Goal: Information Seeking & Learning: Learn about a topic

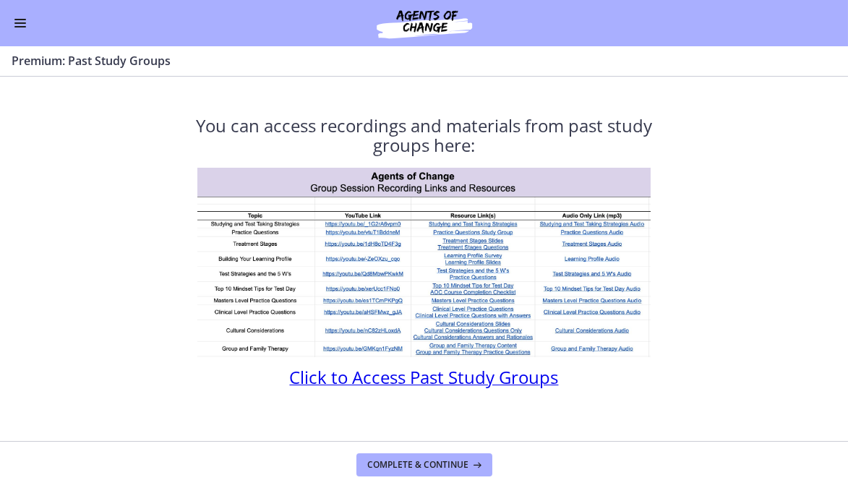
scroll to position [586, 0]
click at [22, 22] on span "Enable menu" at bounding box center [20, 22] width 12 height 1
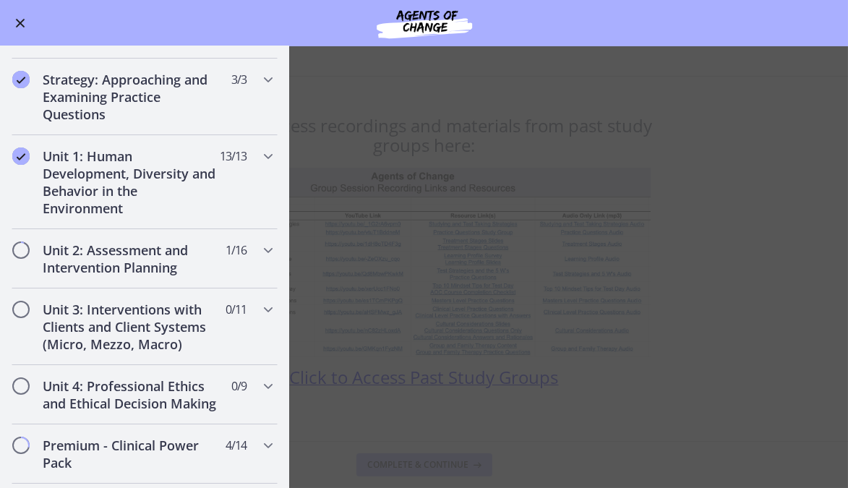
scroll to position [213, 0]
click at [153, 269] on h2 "Unit 2: Assessment and Intervention Planning" at bounding box center [131, 258] width 176 height 35
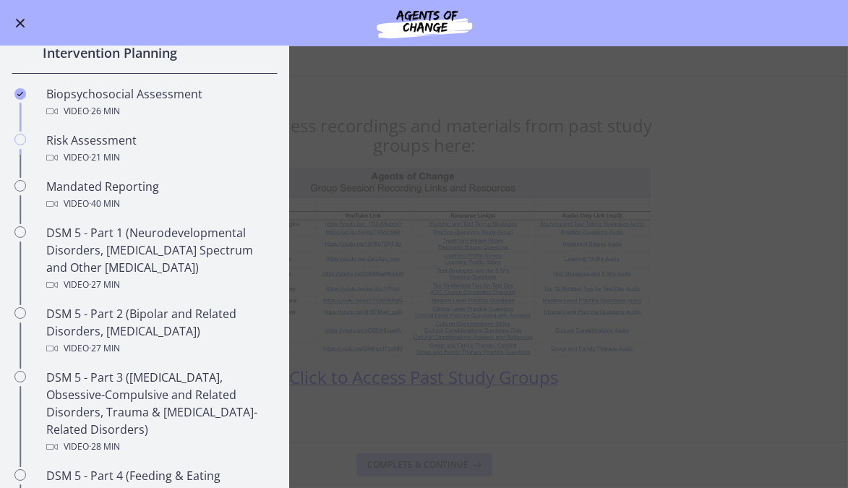
scroll to position [427, 0]
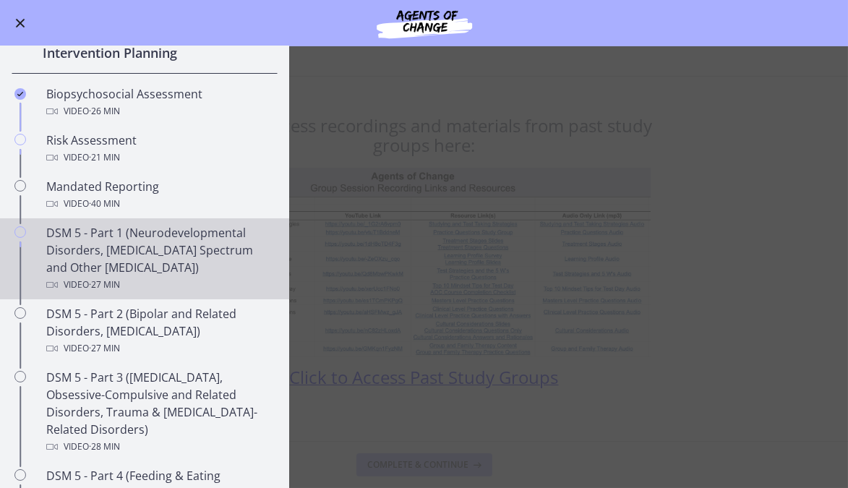
click at [160, 260] on div "DSM 5 - Part 1 (Neurodevelopmental Disorders, Schizophrenia Spectrum and Other …" at bounding box center [159, 258] width 226 height 69
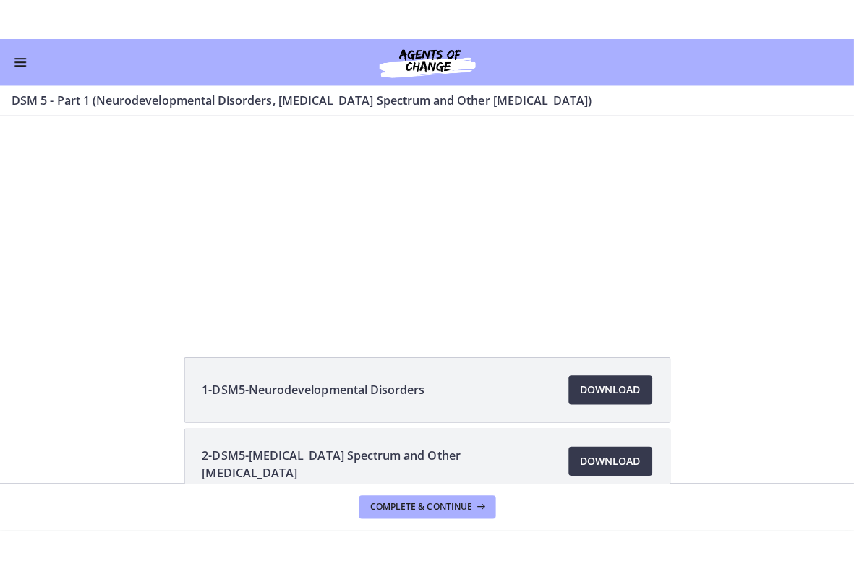
scroll to position [84, 0]
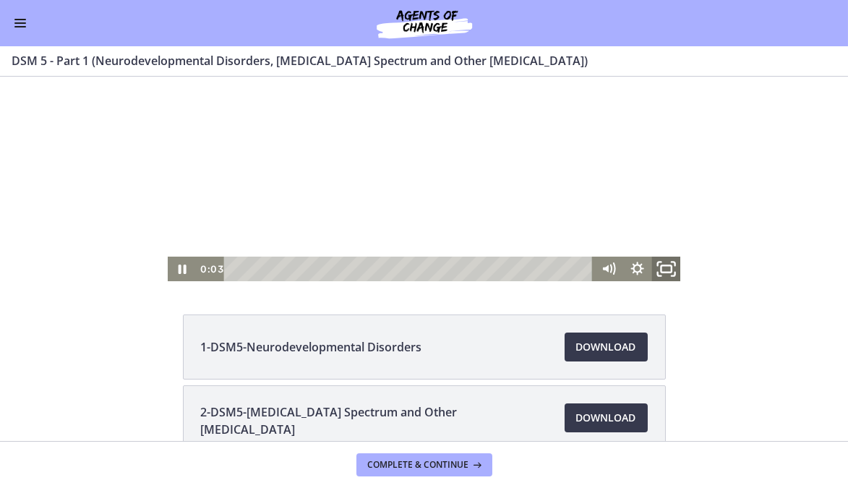
click at [659, 264] on icon "Fullscreen" at bounding box center [665, 269] width 35 height 30
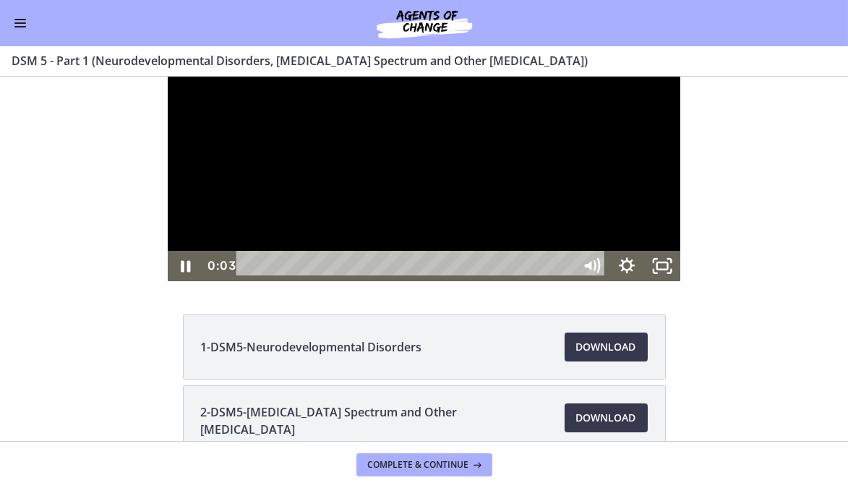
scroll to position [0, 0]
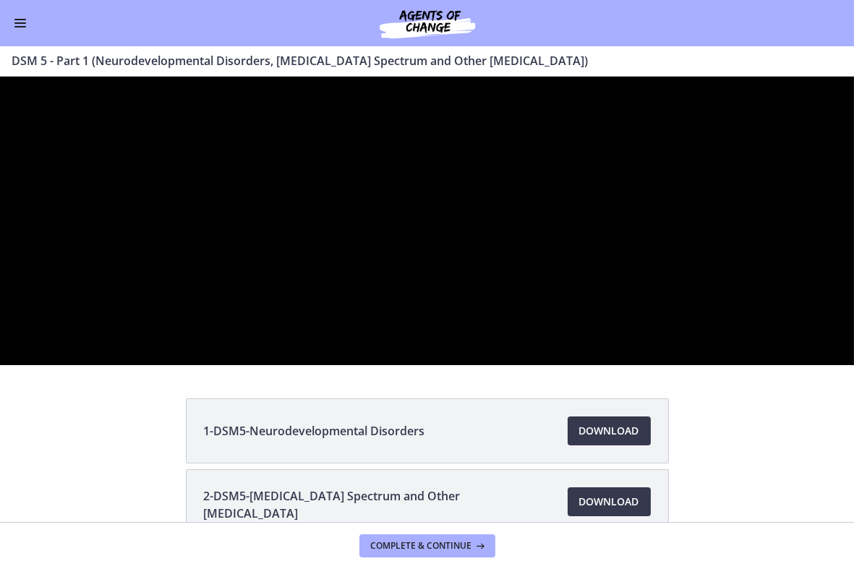
click at [662, 364] on div at bounding box center [427, 220] width 854 height 288
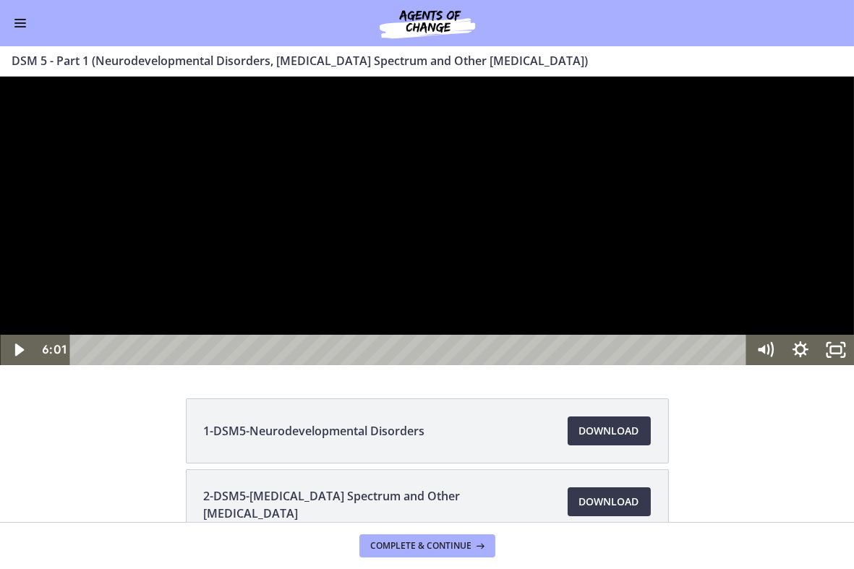
click button "Play Video: cmseadc4lpnc72iv6tpg.mp4" at bounding box center [0, 76] width 1 height 1
click at [539, 331] on div at bounding box center [427, 220] width 854 height 288
click at [472, 328] on div at bounding box center [427, 220] width 854 height 288
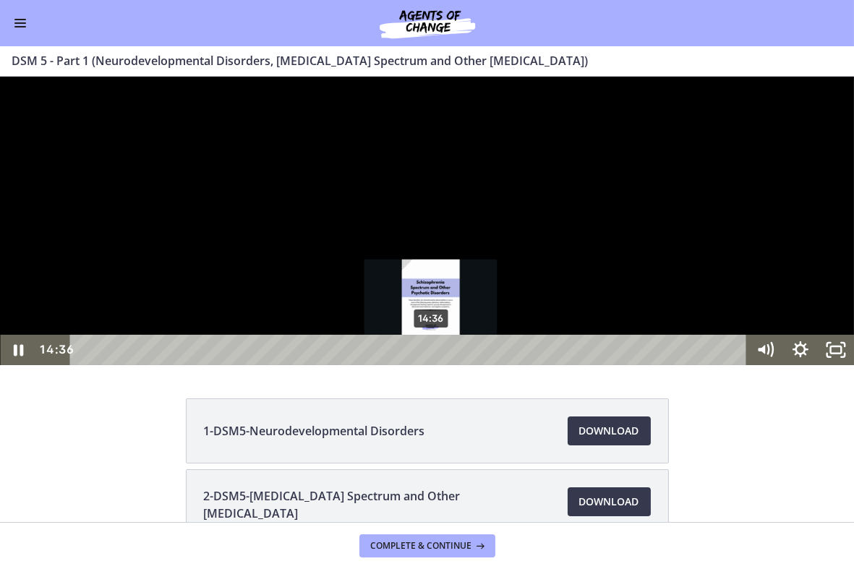
drag, startPoint x: 298, startPoint y: 632, endPoint x: 432, endPoint y: 627, distance: 133.8
click at [432, 354] on div "Playbar" at bounding box center [431, 349] width 10 height 10
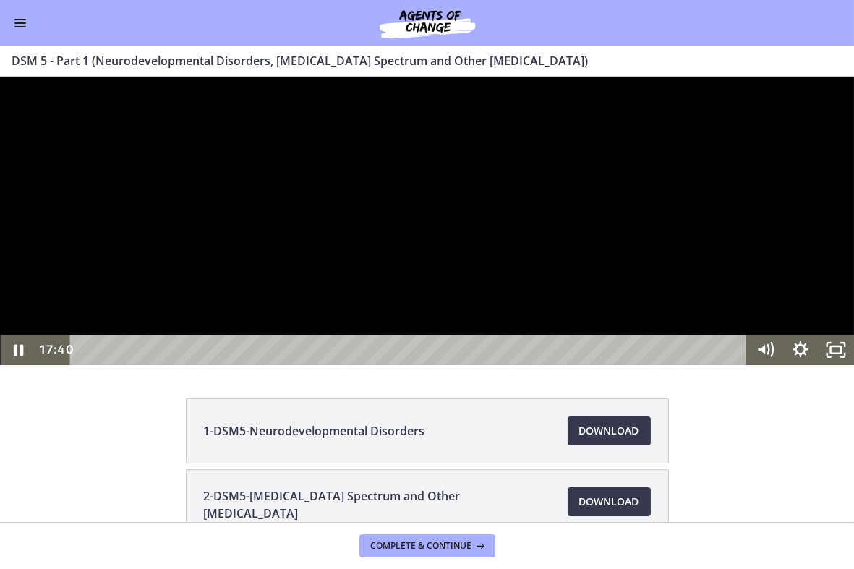
click at [497, 323] on div at bounding box center [427, 220] width 854 height 288
click button "Play Video: cmseadc4lpnc72iv6tpg.mp4" at bounding box center [0, 76] width 1 height 1
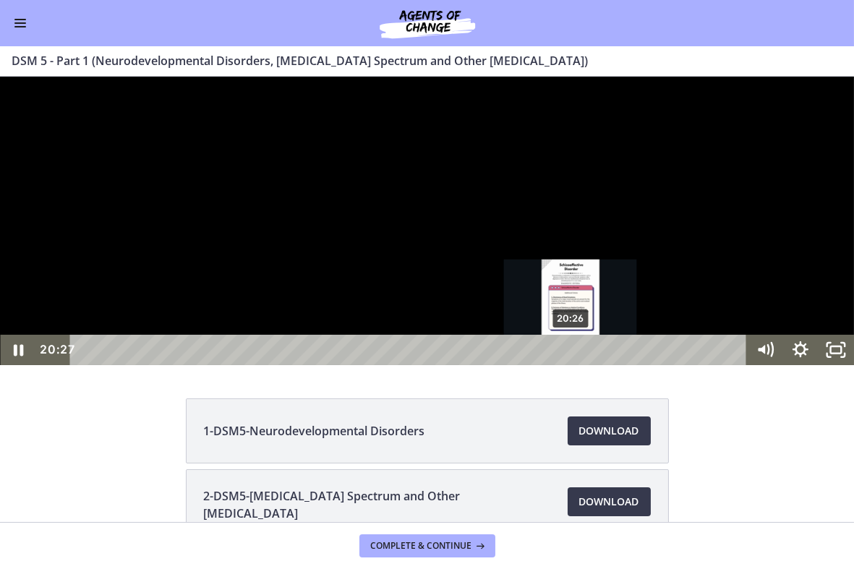
click at [571, 364] on div "20:26" at bounding box center [410, 349] width 655 height 30
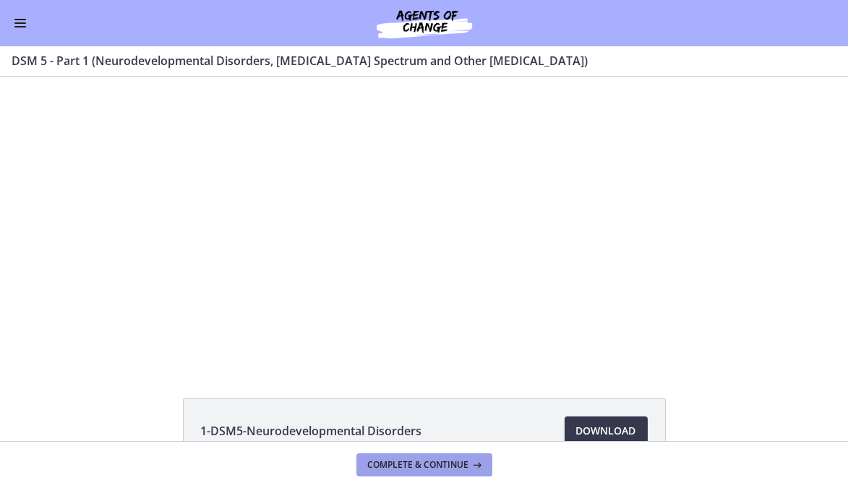
click at [408, 471] on button "Complete & continue" at bounding box center [424, 464] width 136 height 23
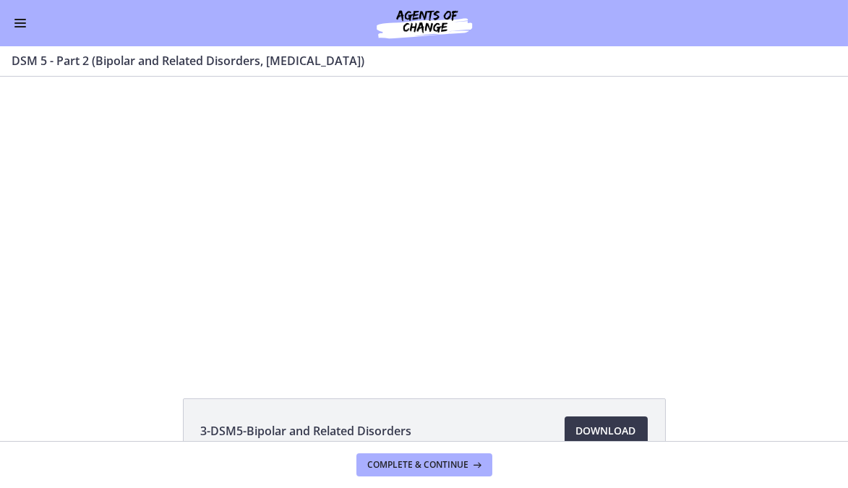
click at [25, 22] on button "Enable menu" at bounding box center [20, 22] width 17 height 17
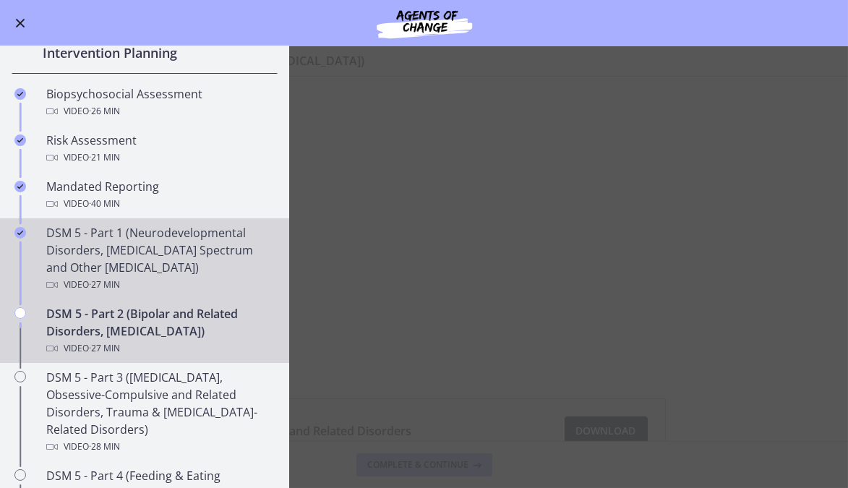
click at [131, 254] on div "DSM 5 - Part 1 (Neurodevelopmental Disorders, Schizophrenia Spectrum and Other …" at bounding box center [159, 258] width 226 height 69
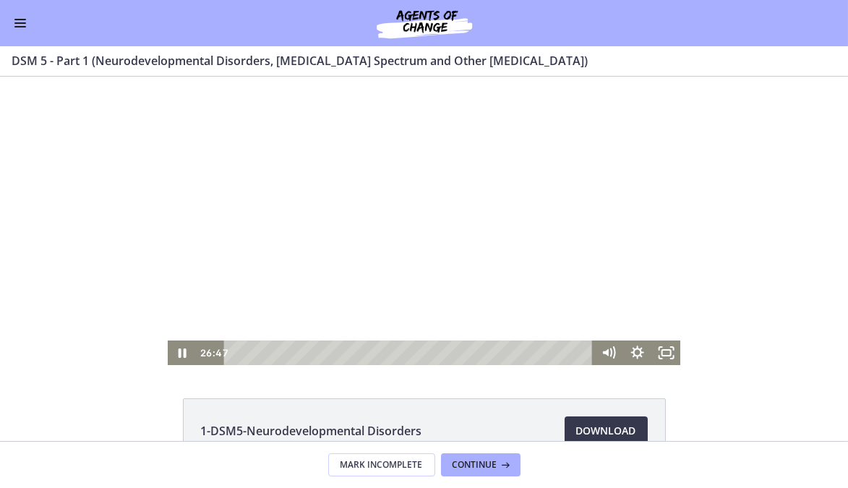
click at [572, 351] on div "Playbar" at bounding box center [410, 352] width 352 height 25
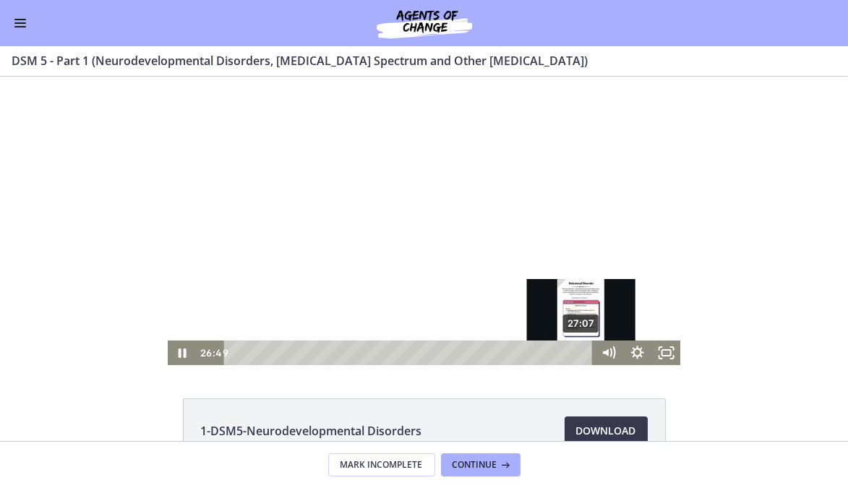
click at [577, 353] on div "27:07" at bounding box center [410, 352] width 352 height 25
click at [578, 353] on div "Playbar" at bounding box center [582, 352] width 8 height 8
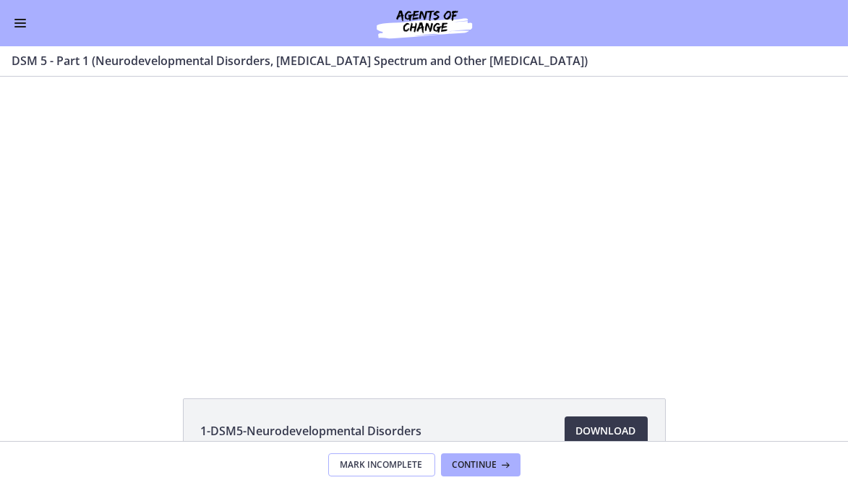
click at [392, 472] on button "Mark Incomplete" at bounding box center [381, 464] width 107 height 23
click at [426, 459] on span "Complete & continue" at bounding box center [418, 465] width 101 height 12
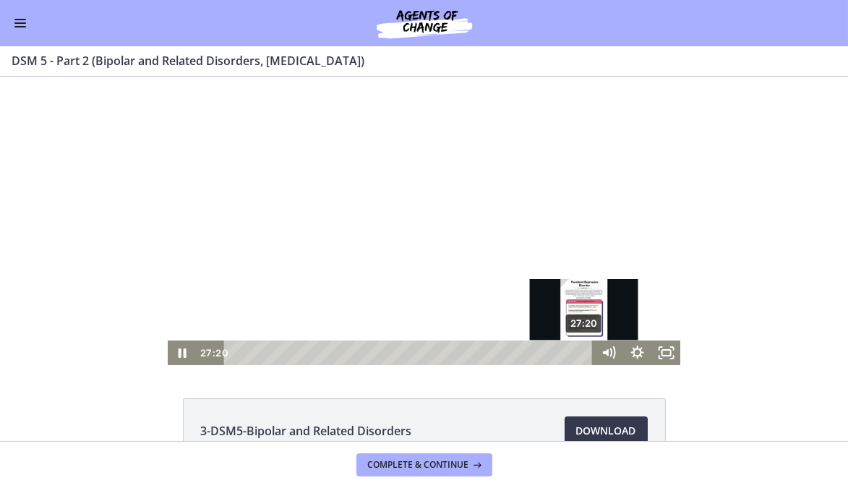
click at [580, 351] on div "27:20" at bounding box center [410, 352] width 352 height 25
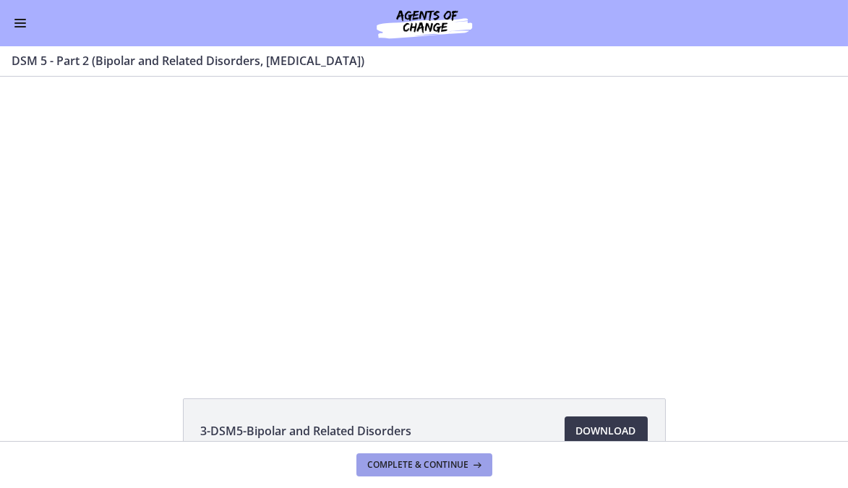
click at [452, 466] on span "Complete & continue" at bounding box center [418, 465] width 101 height 12
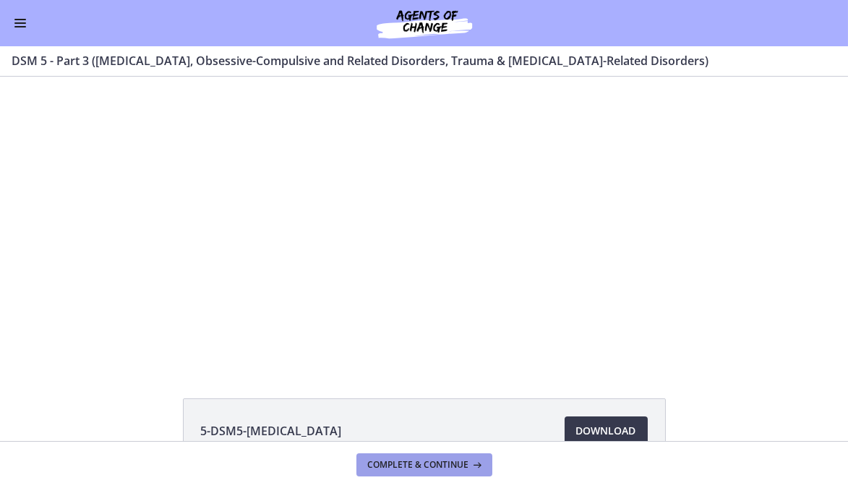
click at [446, 464] on span "Complete & continue" at bounding box center [418, 465] width 101 height 12
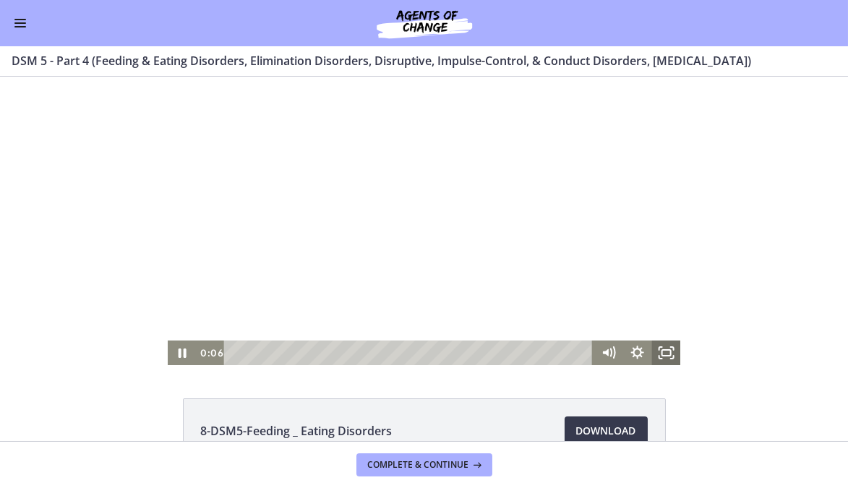
click at [653, 353] on icon "Fullscreen" at bounding box center [665, 352] width 29 height 25
click at [656, 356] on icon "Fullscreen" at bounding box center [665, 352] width 29 height 25
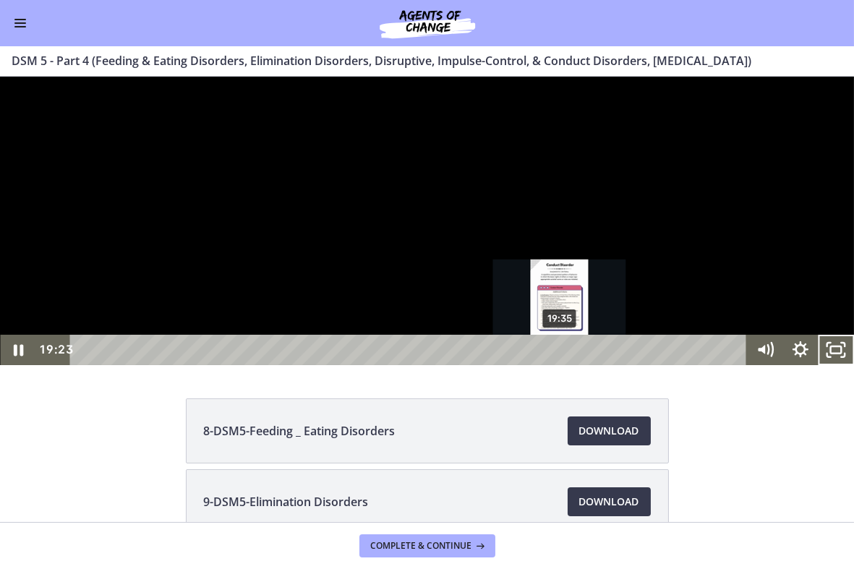
click at [560, 364] on div "19:35" at bounding box center [410, 349] width 655 height 30
click at [565, 364] on div "19:46" at bounding box center [410, 349] width 655 height 30
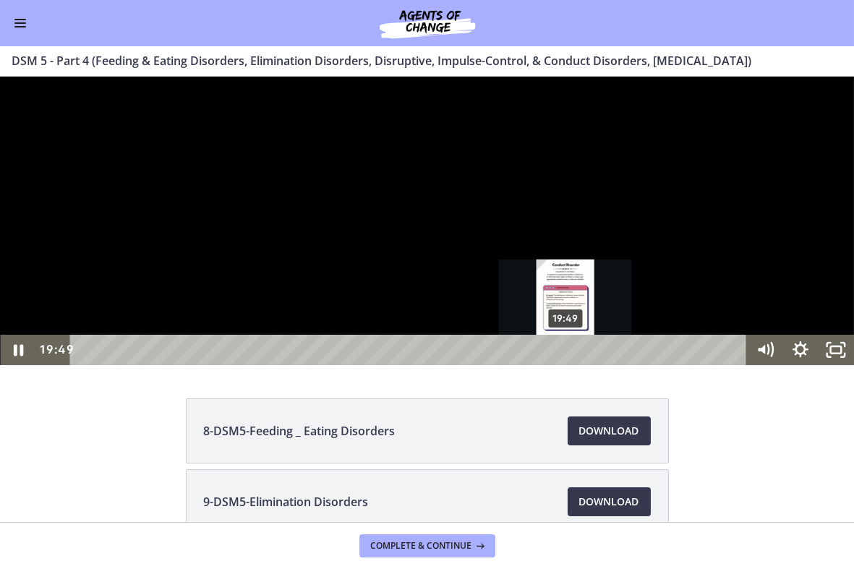
click at [566, 354] on div "Playbar" at bounding box center [565, 349] width 10 height 10
click at [570, 364] on div "20:00" at bounding box center [410, 349] width 655 height 30
click at [575, 364] on div "20:10" at bounding box center [410, 349] width 655 height 30
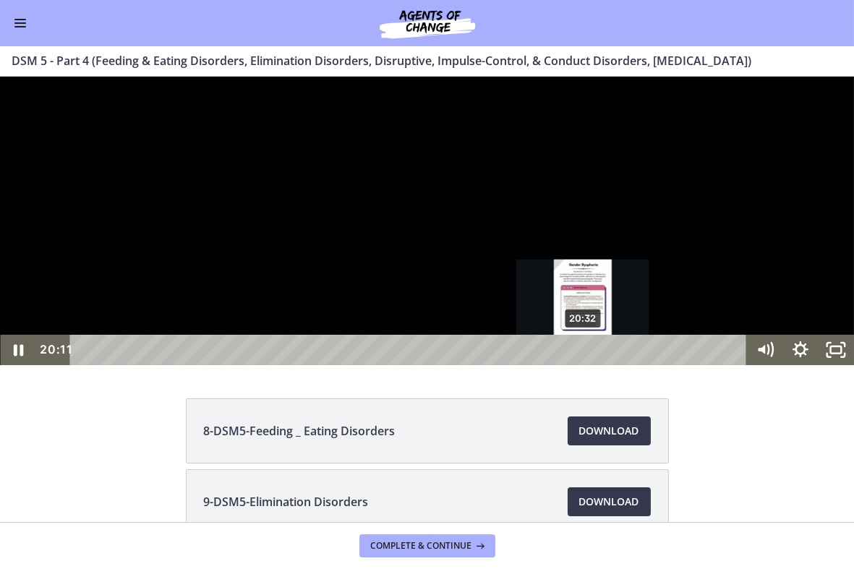
click at [583, 364] on div "20:32" at bounding box center [410, 349] width 655 height 30
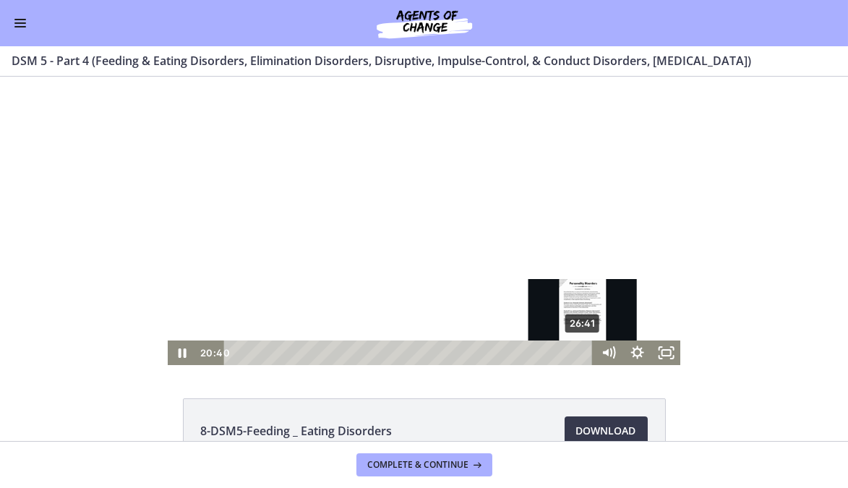
click at [578, 351] on div "26:41" at bounding box center [410, 352] width 352 height 25
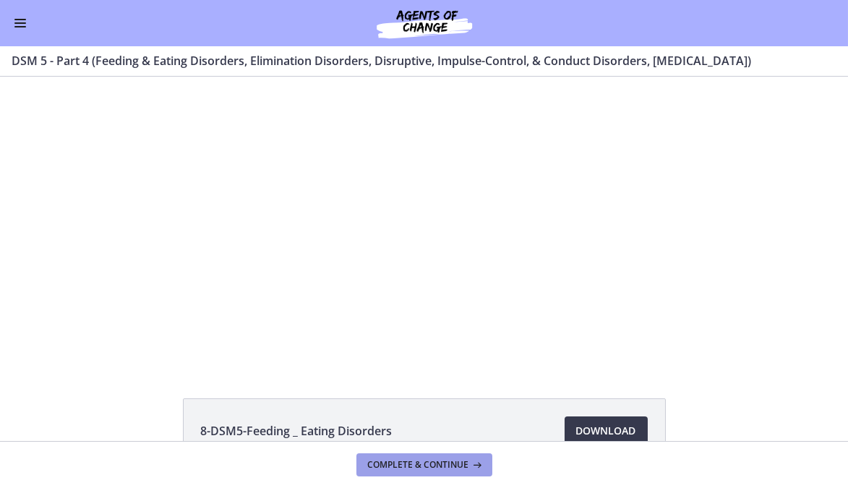
click at [413, 466] on span "Complete & continue" at bounding box center [418, 465] width 101 height 12
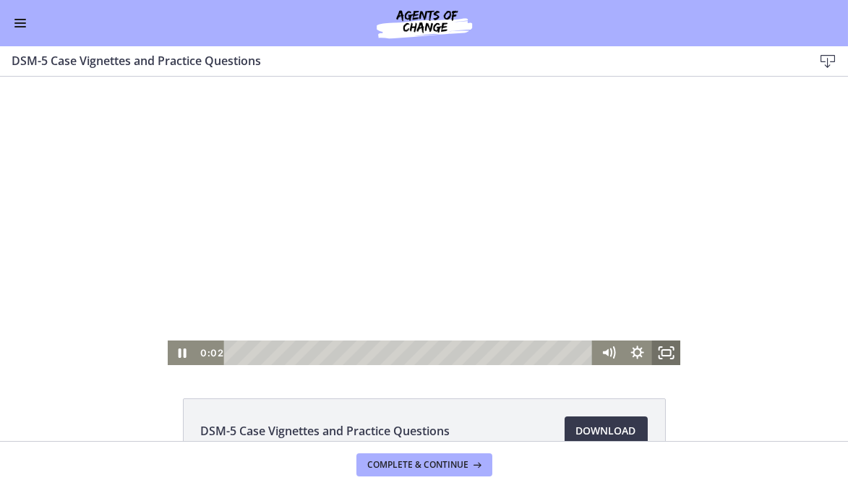
click at [664, 350] on rect "Fullscreen" at bounding box center [665, 353] width 9 height 6
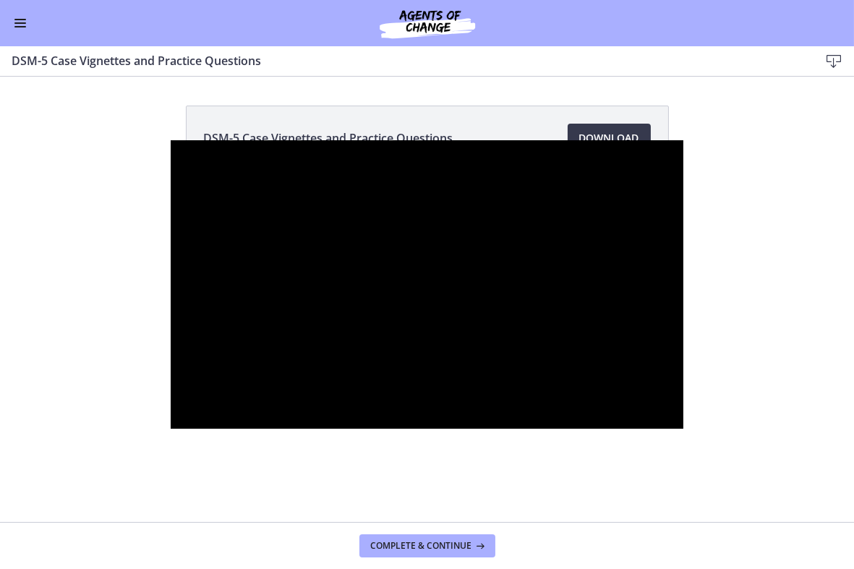
click at [683, 400] on div at bounding box center [427, 284] width 512 height 288
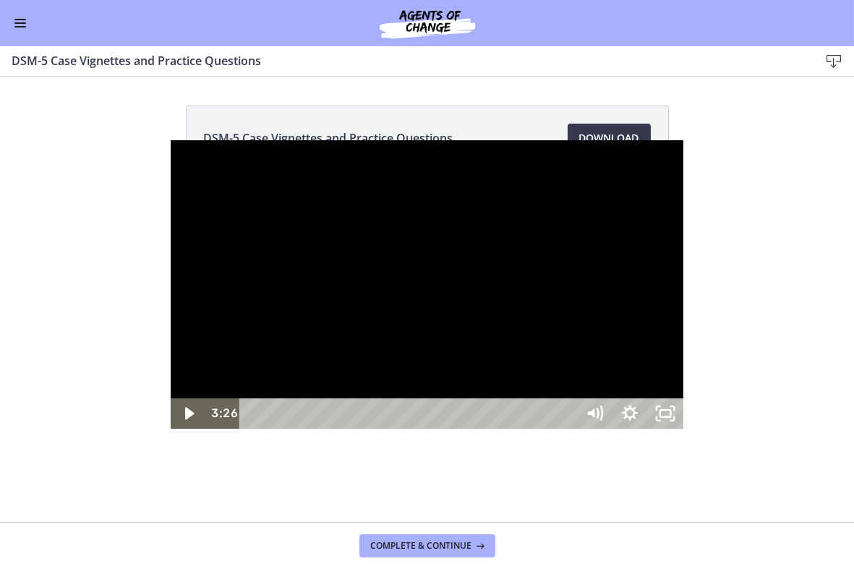
click at [402, 326] on div at bounding box center [427, 284] width 512 height 288
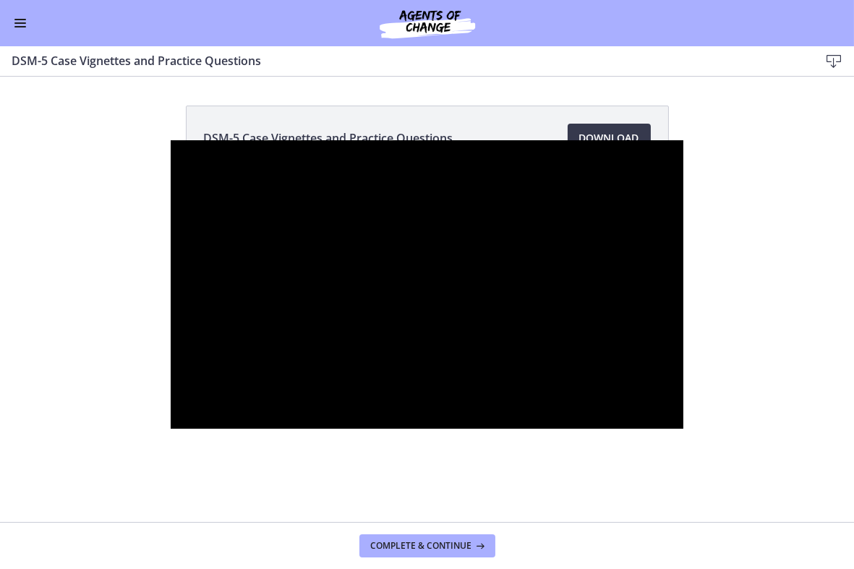
click button "Pause: cmpffbaq9n7s72sd296g.mp4" at bounding box center [171, 140] width 1 height 1
click at [667, 403] on div at bounding box center [427, 284] width 512 height 288
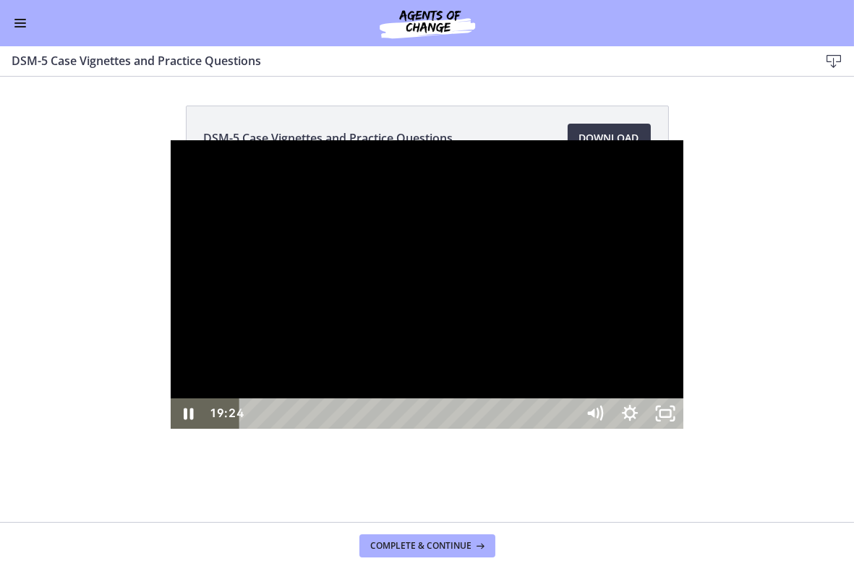
click button "Pause: cmpffbaq9n7s72sd296g.mp4" at bounding box center [171, 140] width 1 height 1
click button "Play Video: cmpffbaq9n7s72sd296g.mp4" at bounding box center [171, 140] width 1 height 1
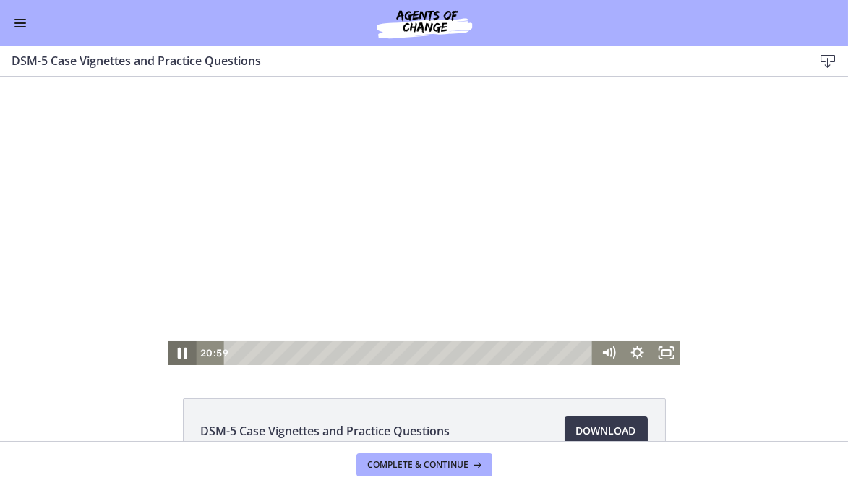
click at [177, 353] on icon "Pause" at bounding box center [182, 353] width 35 height 30
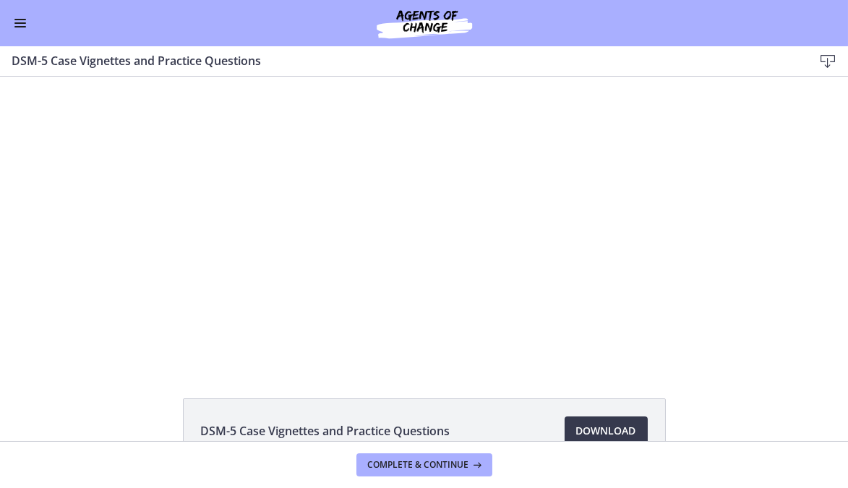
click at [21, 19] on span "Enable menu" at bounding box center [20, 19] width 12 height 1
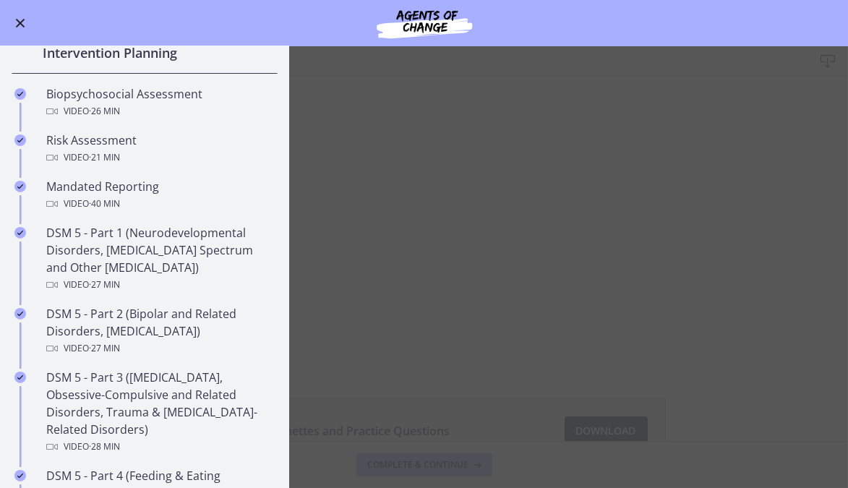
click at [462, 408] on main "DSM-5 Case Vignettes and Practice Questions Download Enable fullscreen DSM-5 Ca…" at bounding box center [424, 267] width 848 height 442
click at [17, 24] on span "Enable menu" at bounding box center [20, 23] width 9 height 9
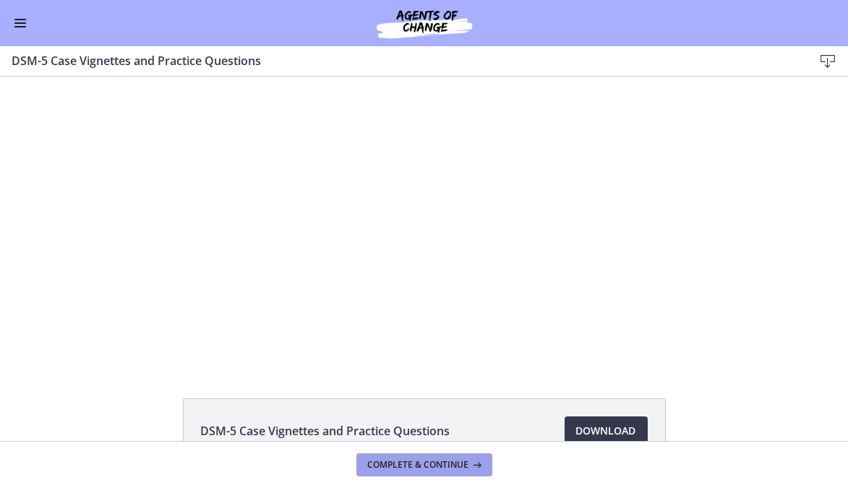
click at [419, 473] on button "Complete & continue" at bounding box center [424, 464] width 136 height 23
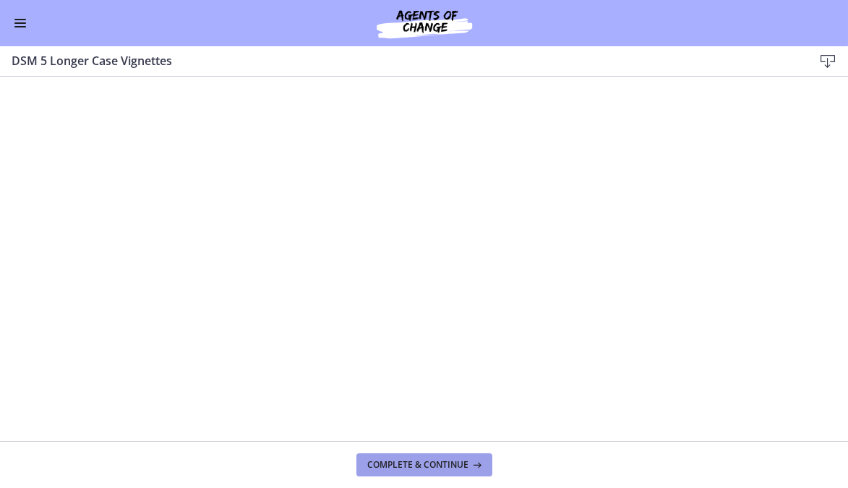
click at [446, 463] on span "Complete & continue" at bounding box center [418, 465] width 101 height 12
click at [25, 19] on span "Enable menu" at bounding box center [20, 19] width 12 height 1
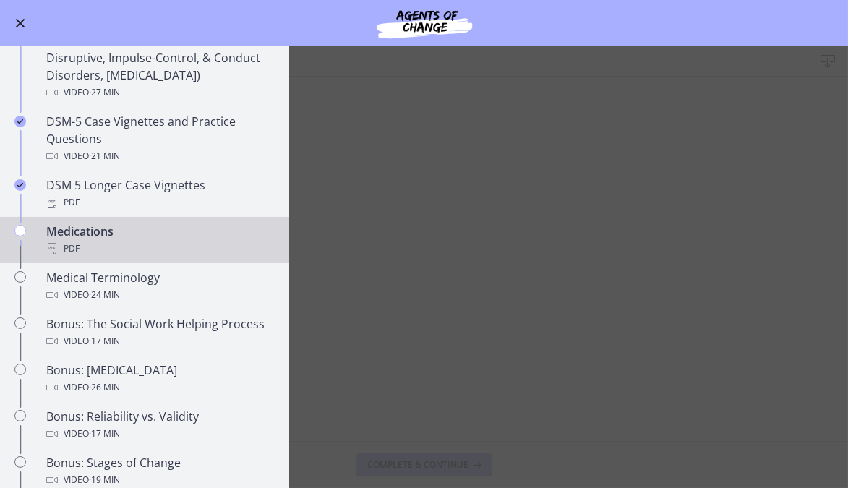
scroll to position [882, 0]
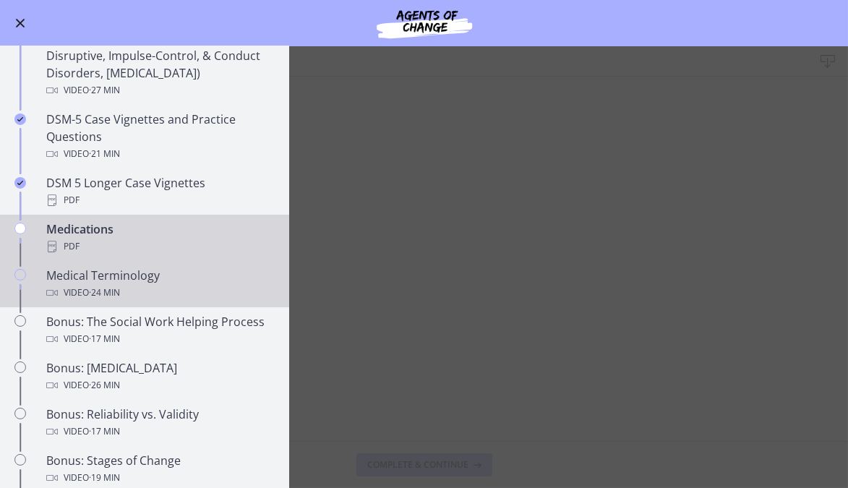
click at [140, 286] on div "Video · 24 min" at bounding box center [159, 292] width 226 height 17
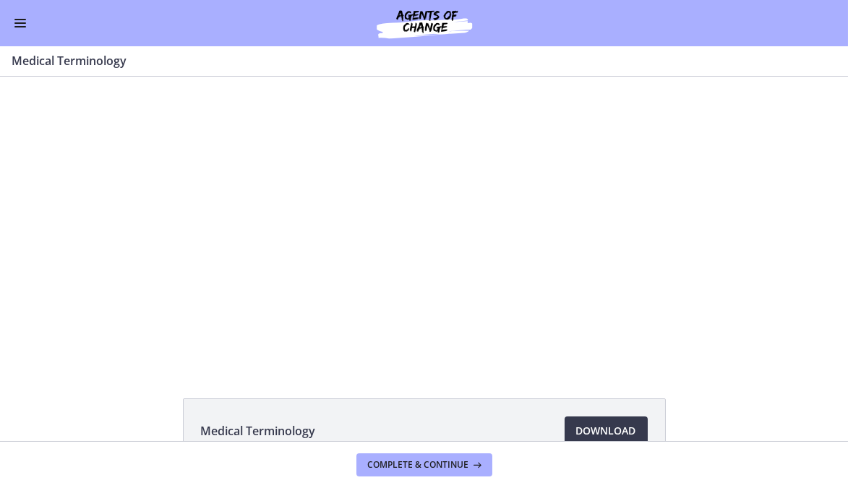
click at [20, 25] on button "Enable menu" at bounding box center [20, 22] width 17 height 17
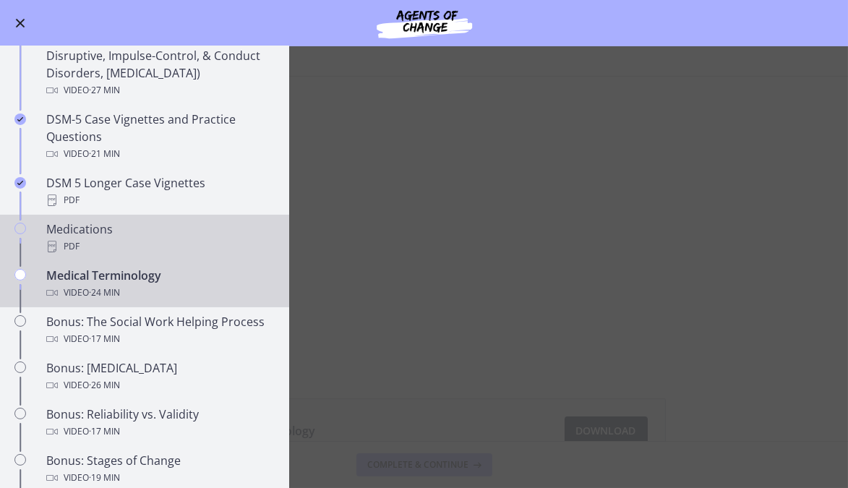
click at [71, 243] on div "PDF" at bounding box center [159, 246] width 226 height 17
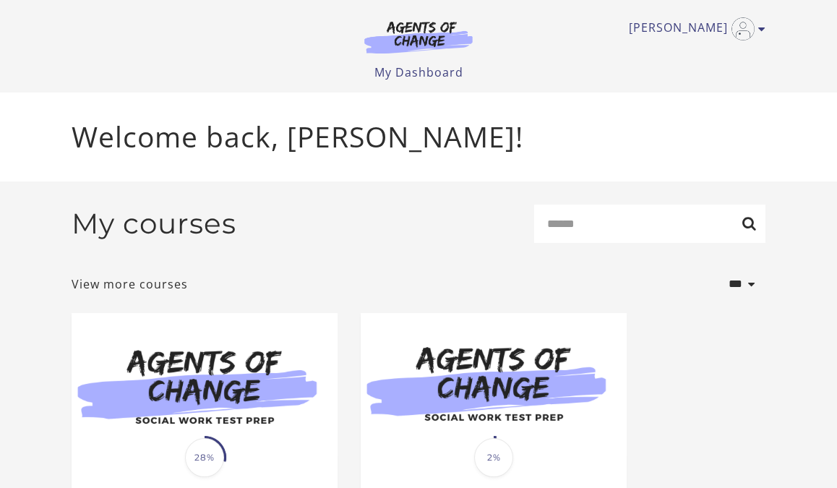
click at [429, 47] on img at bounding box center [418, 36] width 139 height 33
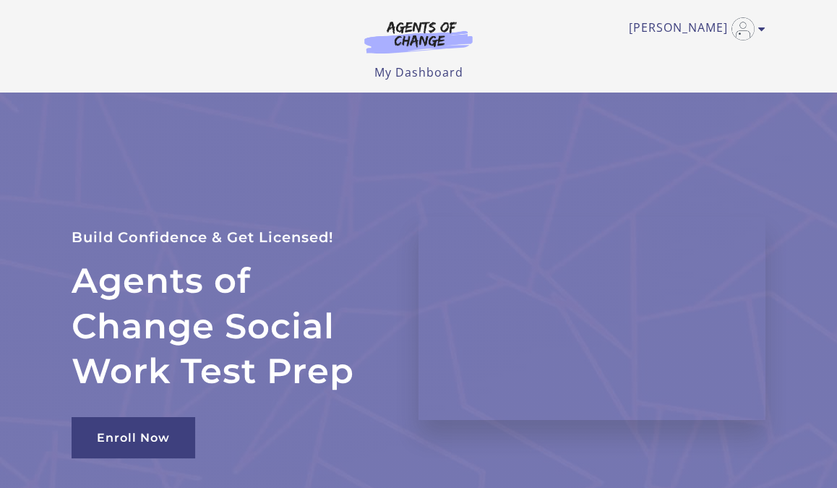
click at [415, 35] on img at bounding box center [418, 36] width 139 height 33
click at [761, 26] on icon "Toggle menu" at bounding box center [761, 29] width 7 height 12
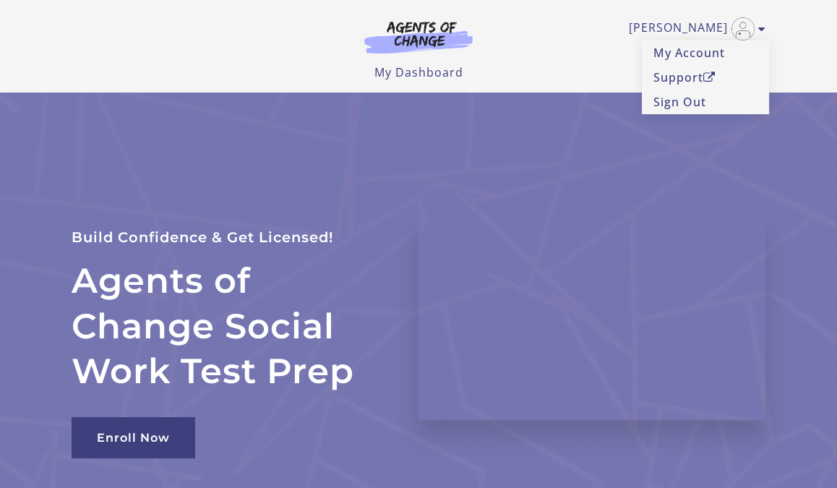
click at [532, 40] on div "[PERSON_NAME] My Account Support Sign Out Toggle menu Menu My Dashboard My Acco…" at bounding box center [419, 40] width 694 height 81
click at [415, 74] on link "My Dashboard" at bounding box center [418, 72] width 89 height 16
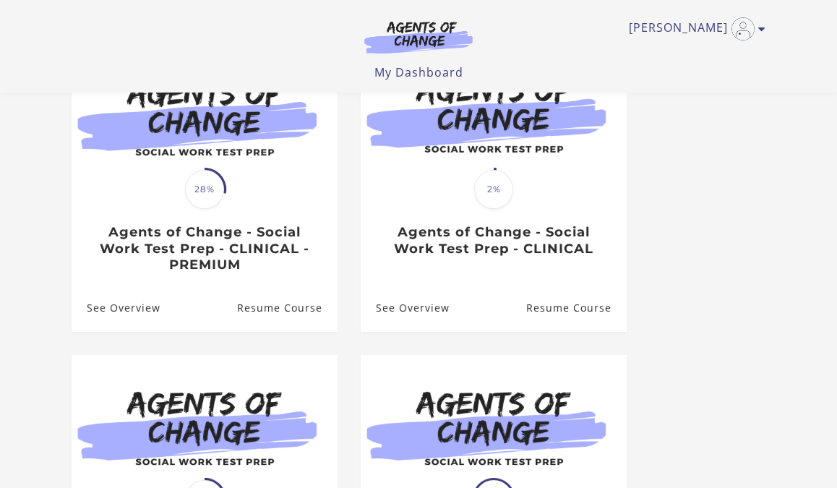
scroll to position [182, 0]
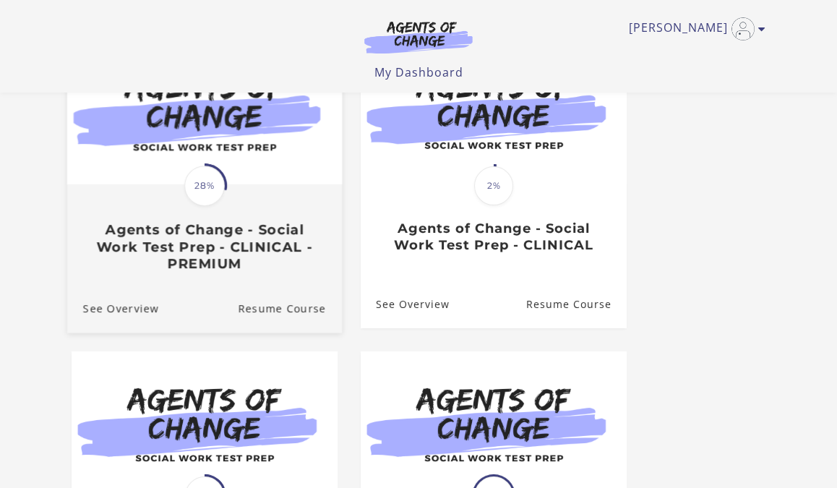
click at [236, 226] on h3 "Agents of Change - Social Work Test Prep - CLINICAL - PREMIUM" at bounding box center [204, 247] width 243 height 51
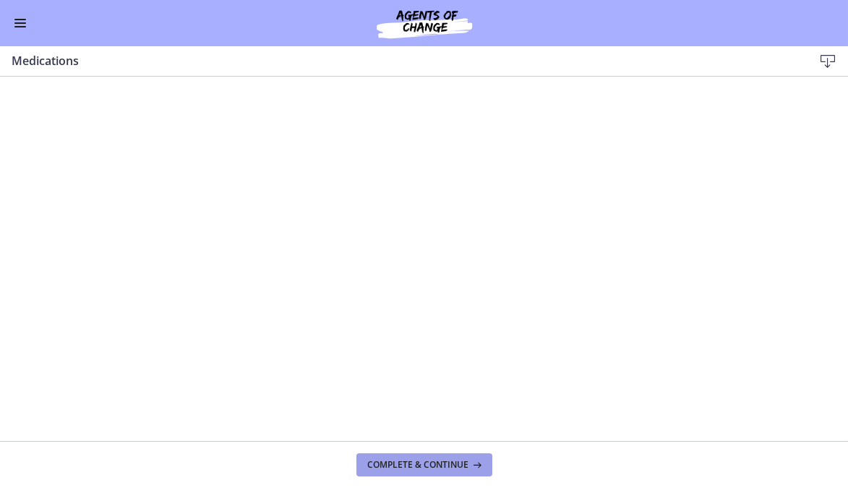
click at [416, 468] on span "Complete & continue" at bounding box center [418, 465] width 101 height 12
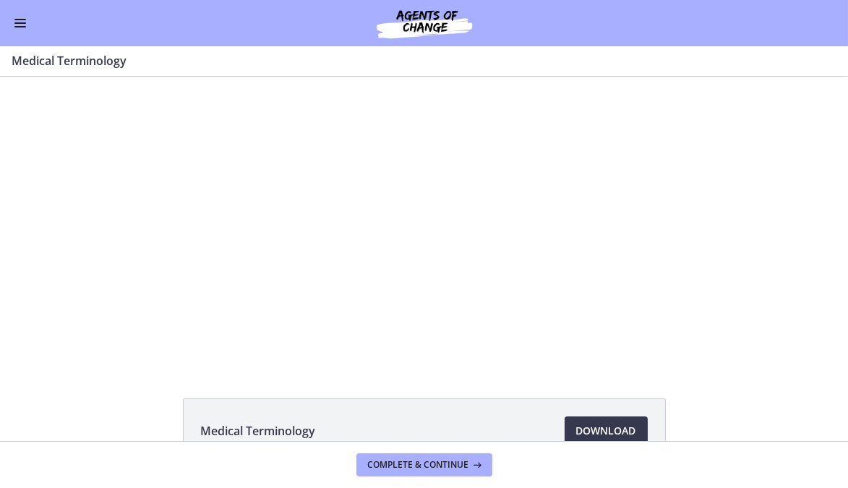
scroll to position [91, 0]
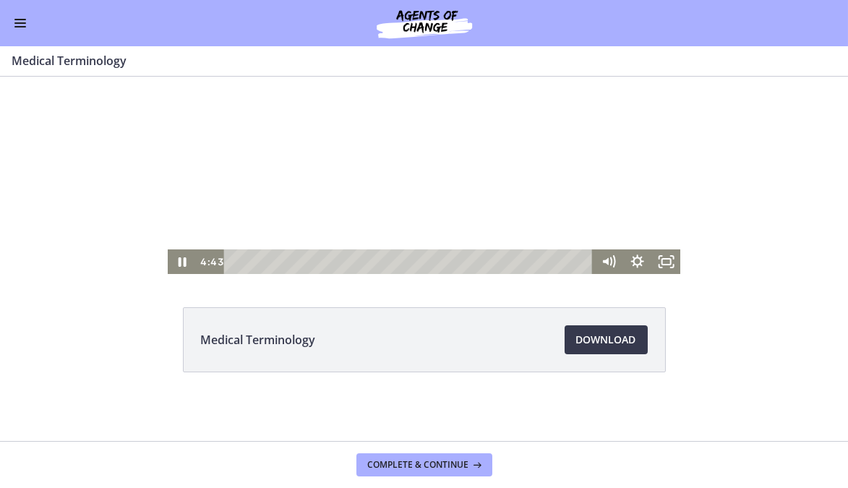
click at [463, 101] on div at bounding box center [424, 130] width 512 height 288
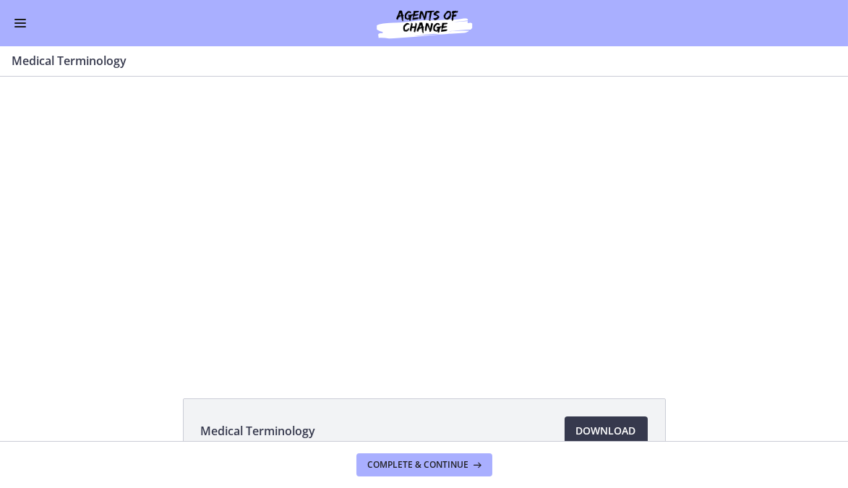
scroll to position [7, 0]
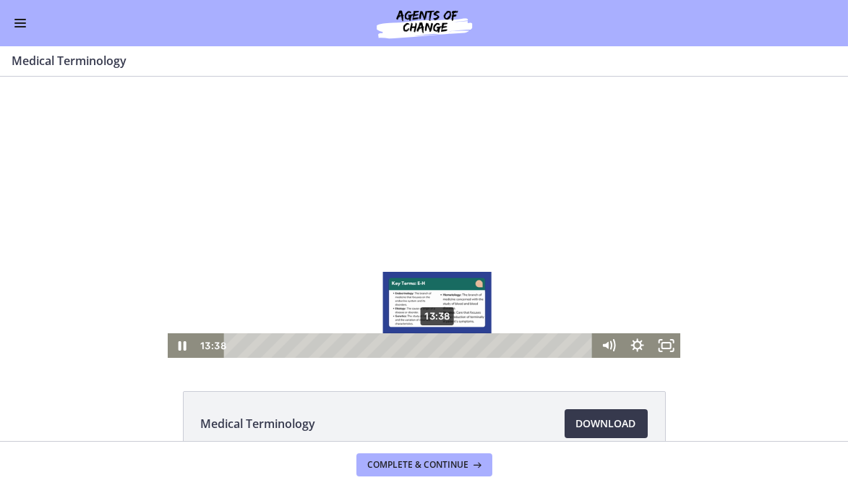
drag, startPoint x: 446, startPoint y: 346, endPoint x: 432, endPoint y: 348, distance: 13.9
click at [433, 348] on div "Playbar" at bounding box center [437, 345] width 8 height 8
click at [435, 346] on div "Playbar" at bounding box center [437, 345] width 8 height 8
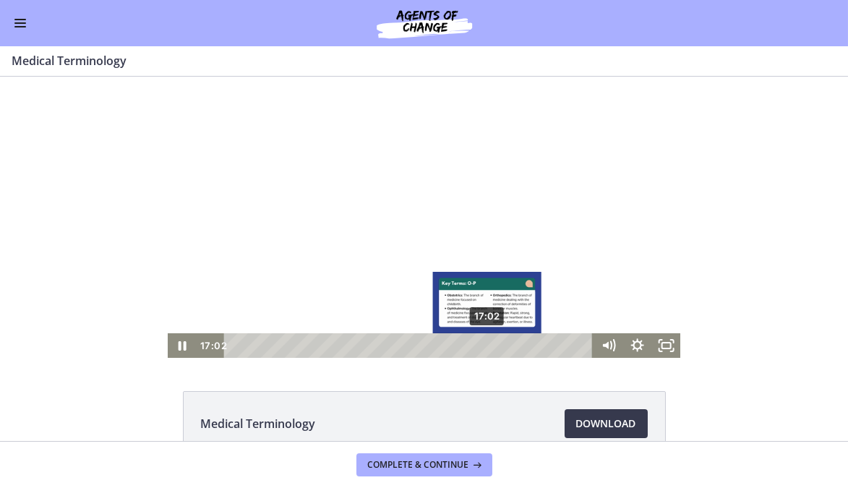
click at [483, 345] on div "17:02" at bounding box center [410, 345] width 352 height 25
click at [489, 345] on div "17:25" at bounding box center [410, 345] width 352 height 25
click at [494, 345] on div "17:46" at bounding box center [410, 345] width 352 height 25
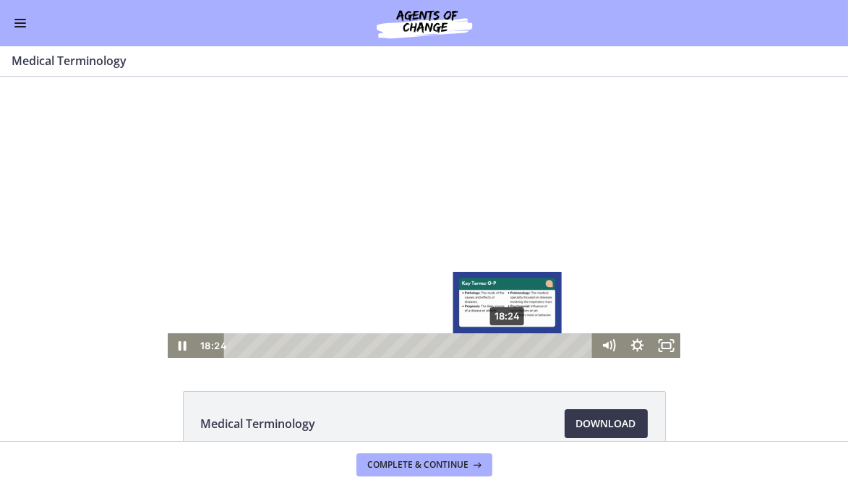
click at [503, 346] on div "18:24" at bounding box center [410, 345] width 352 height 25
click at [507, 346] on div "18:38" at bounding box center [410, 345] width 352 height 25
click at [512, 347] on div "19:02" at bounding box center [410, 345] width 352 height 25
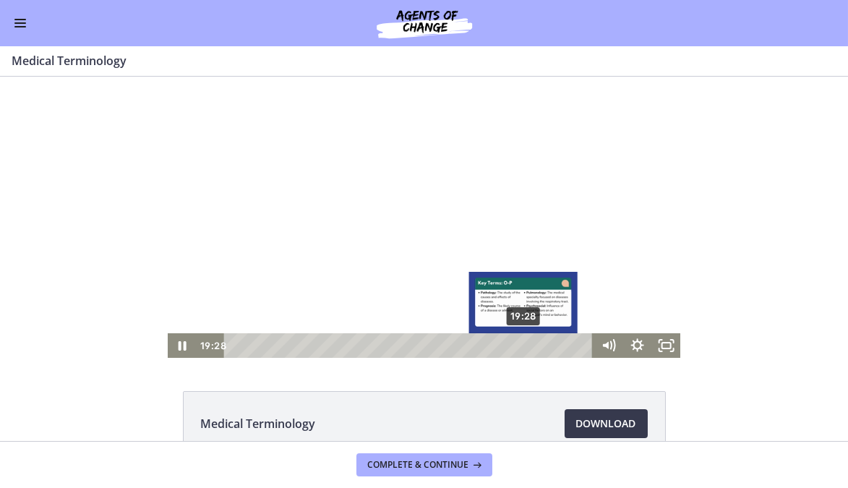
click at [519, 347] on div "19:28" at bounding box center [410, 345] width 352 height 25
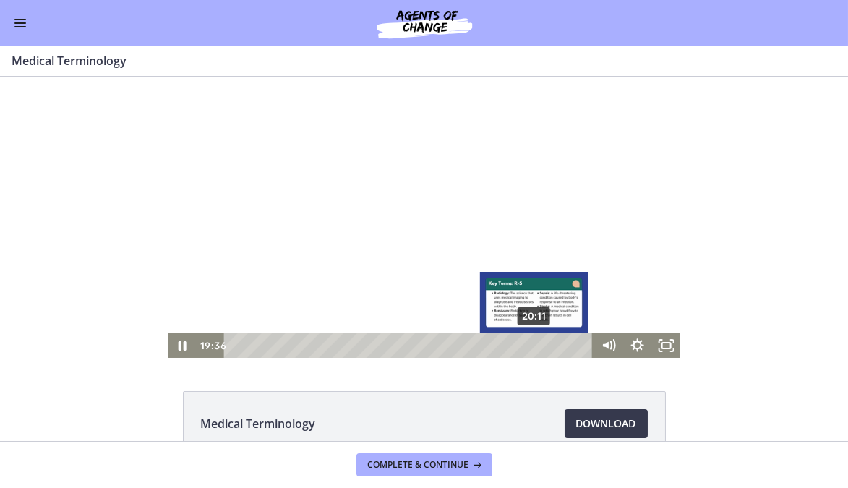
click at [530, 348] on div "20:11" at bounding box center [410, 345] width 352 height 25
click at [536, 347] on div "20:38" at bounding box center [410, 345] width 352 height 25
click at [540, 347] on div "20:52" at bounding box center [410, 345] width 352 height 25
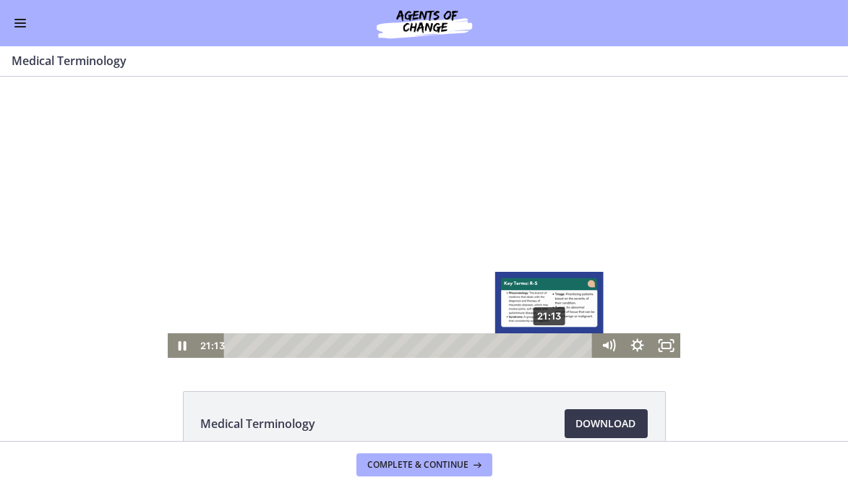
click at [545, 347] on div "21:13" at bounding box center [410, 345] width 352 height 25
click at [554, 346] on div "21:47" at bounding box center [410, 345] width 352 height 25
click at [557, 346] on div "22:02" at bounding box center [410, 345] width 352 height 25
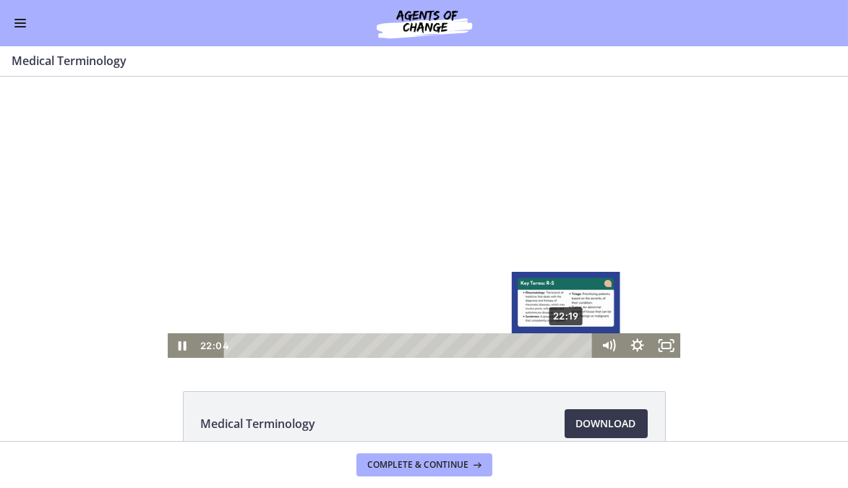
click at [562, 346] on div "22:19" at bounding box center [410, 345] width 352 height 25
click at [568, 345] on div "22:46" at bounding box center [410, 345] width 352 height 25
click at [573, 345] on div "23:06" at bounding box center [410, 345] width 352 height 25
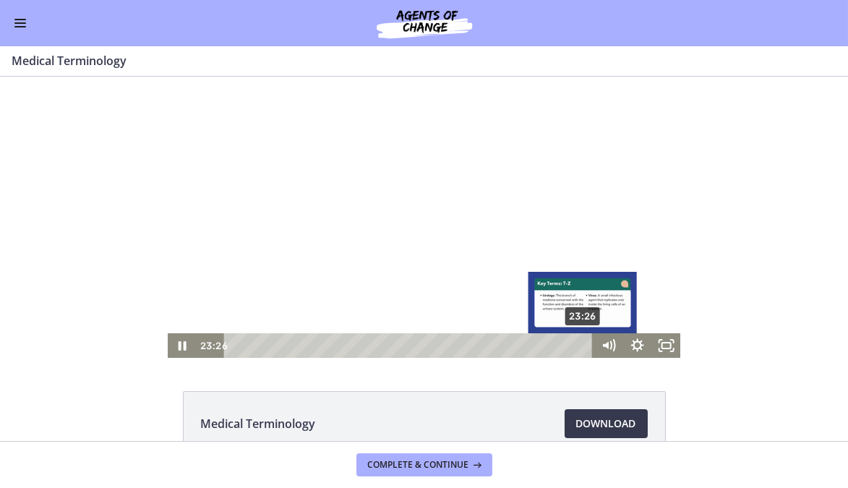
click at [578, 345] on div "23:26" at bounding box center [410, 345] width 352 height 25
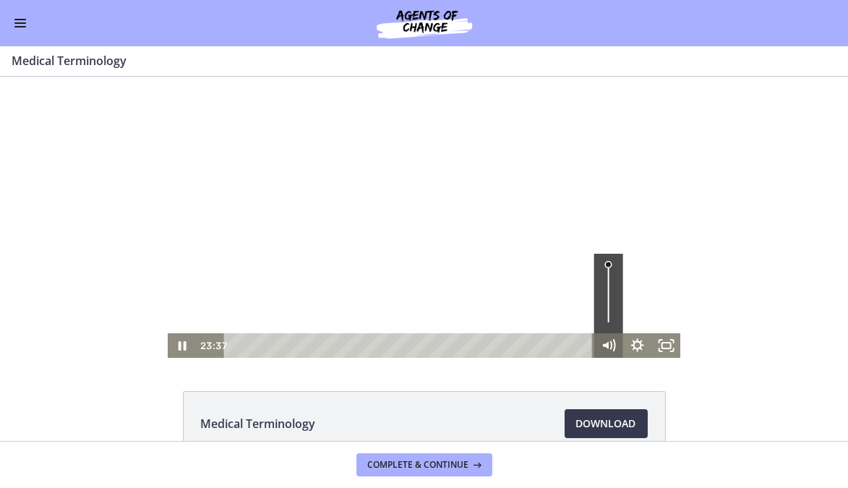
click at [588, 340] on div "23:37 23:37" at bounding box center [424, 345] width 512 height 25
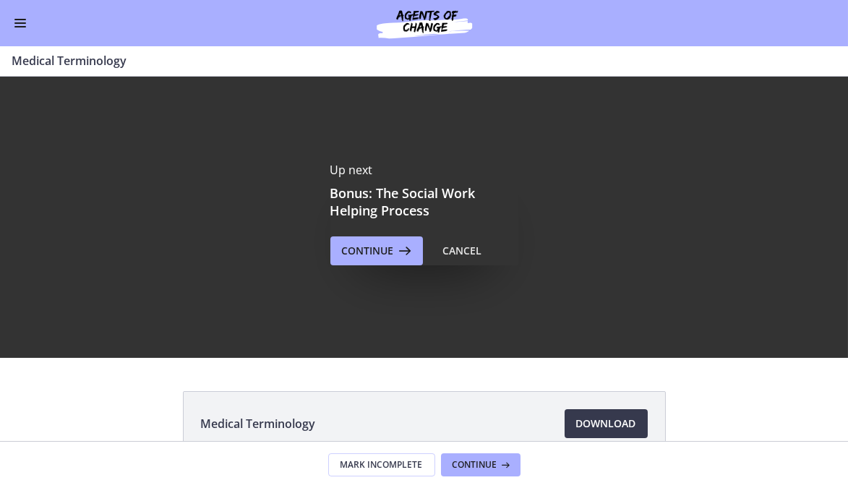
scroll to position [0, 0]
click at [391, 264] on button "Continue" at bounding box center [376, 250] width 93 height 29
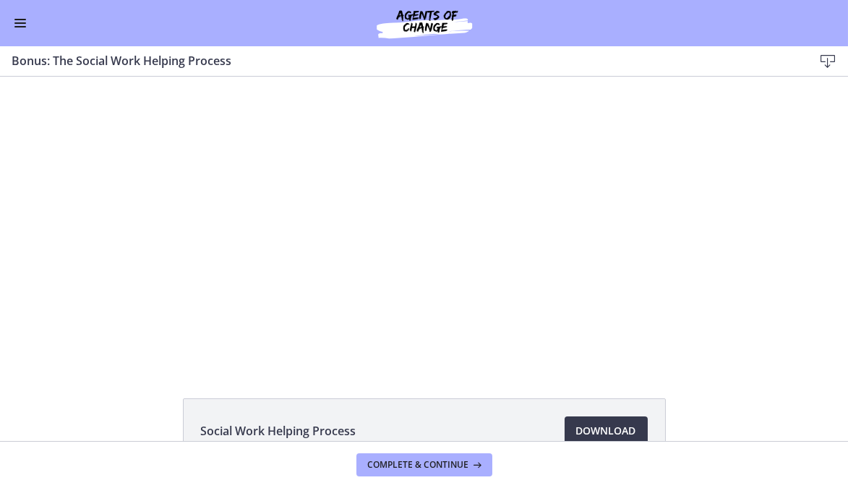
click at [22, 25] on button "Enable menu" at bounding box center [20, 22] width 17 height 17
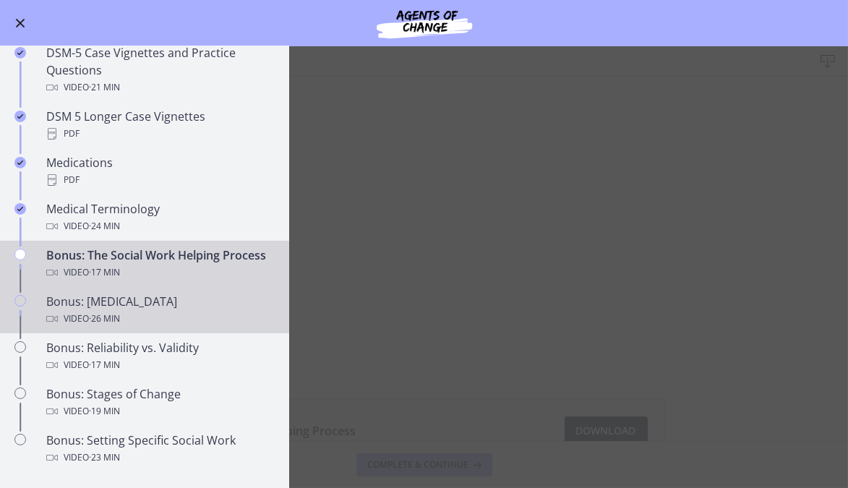
scroll to position [978, 0]
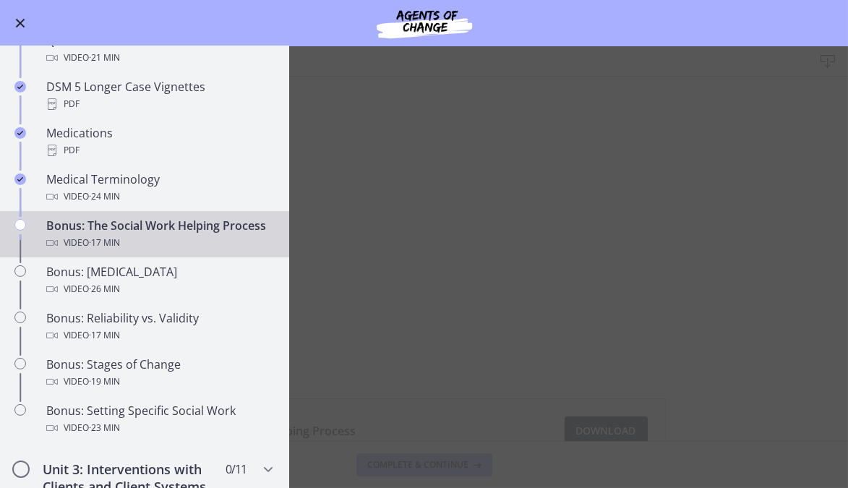
click at [410, 392] on main "Bonus: The Social Work Helping Process Download Enable fullscreen Social Work H…" at bounding box center [424, 267] width 848 height 442
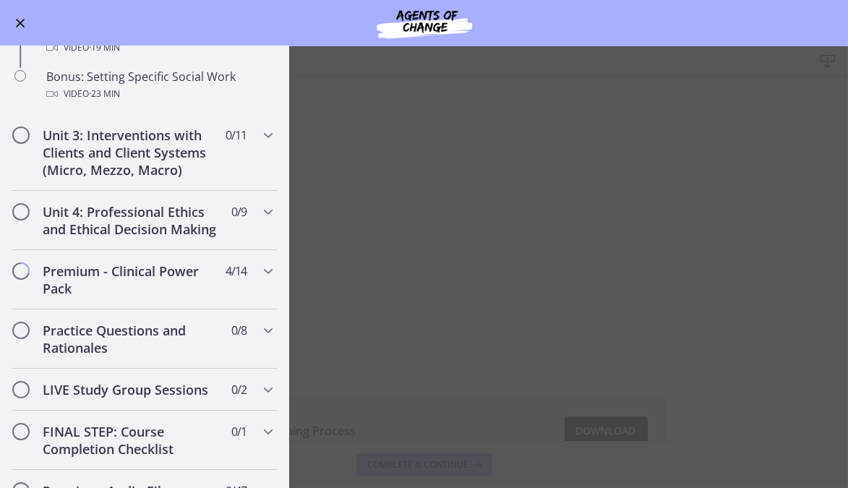
scroll to position [1313, 0]
click at [420, 385] on main "Bonus: The Social Work Helping Process Download Enable fullscreen Social Work H…" at bounding box center [424, 267] width 848 height 442
click at [291, 35] on div "Go to Dashboard" at bounding box center [424, 23] width 848 height 46
click at [22, 20] on span "Enable menu" at bounding box center [20, 23] width 9 height 9
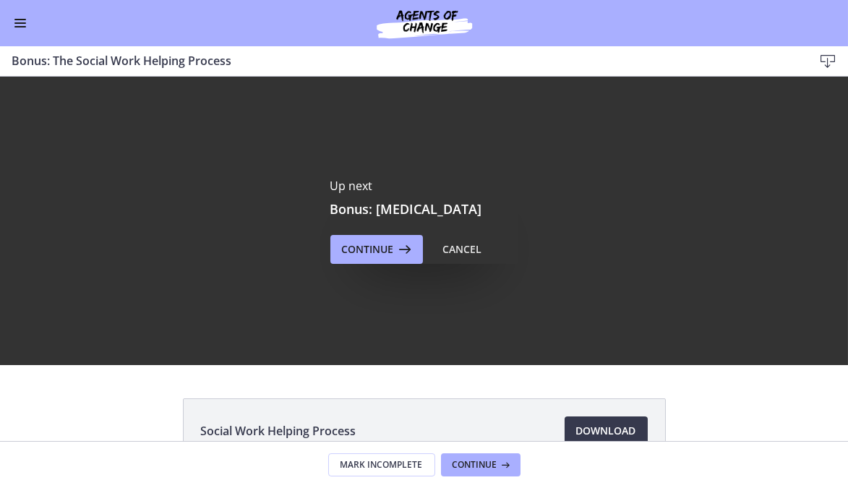
scroll to position [0, 0]
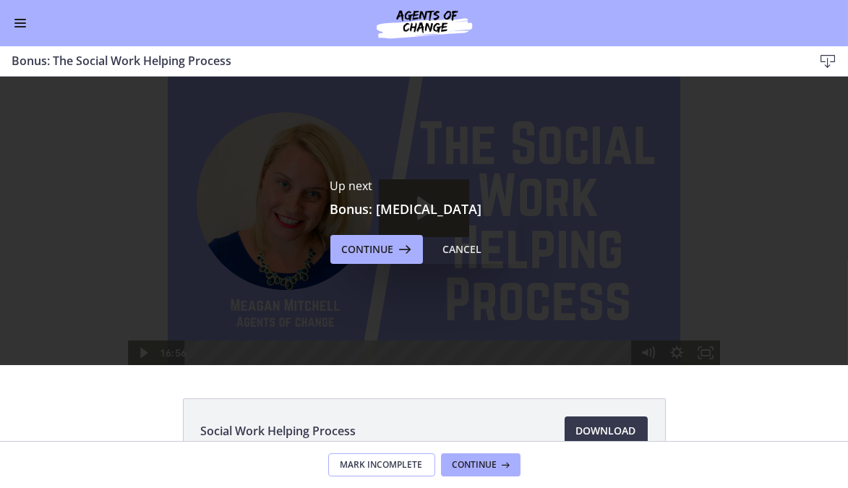
click at [405, 464] on span "Mark Incomplete" at bounding box center [381, 465] width 82 height 12
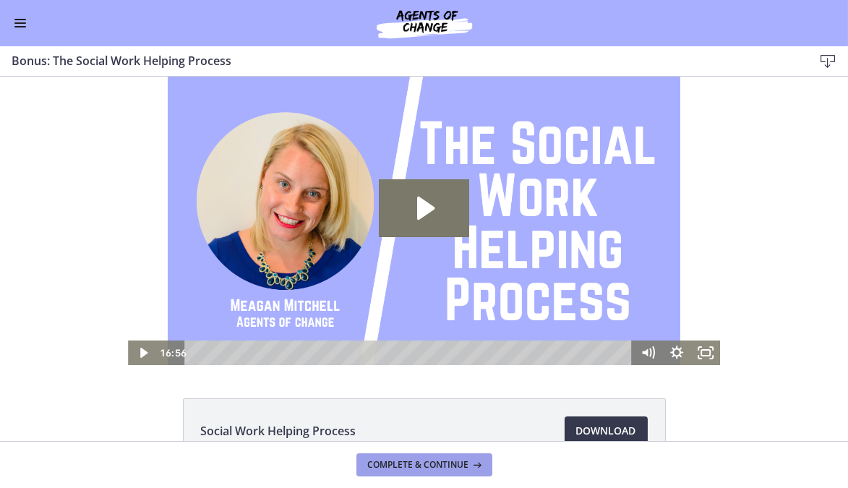
drag, startPoint x: 405, startPoint y: 464, endPoint x: 387, endPoint y: 466, distance: 18.1
click at [387, 466] on span "Complete & continue" at bounding box center [418, 465] width 101 height 12
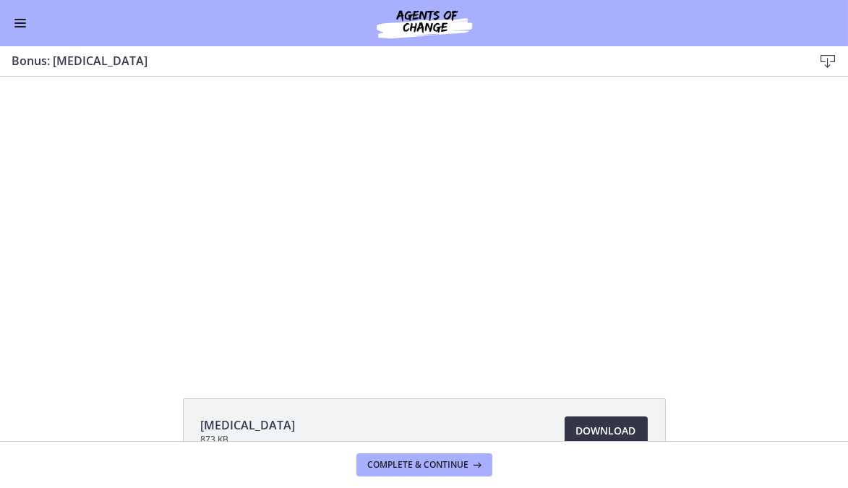
click at [609, 432] on span "Download Opens in a new window" at bounding box center [606, 430] width 60 height 17
click at [440, 464] on span "Complete & continue" at bounding box center [418, 465] width 101 height 12
click at [22, 23] on span "Enable menu" at bounding box center [20, 22] width 12 height 1
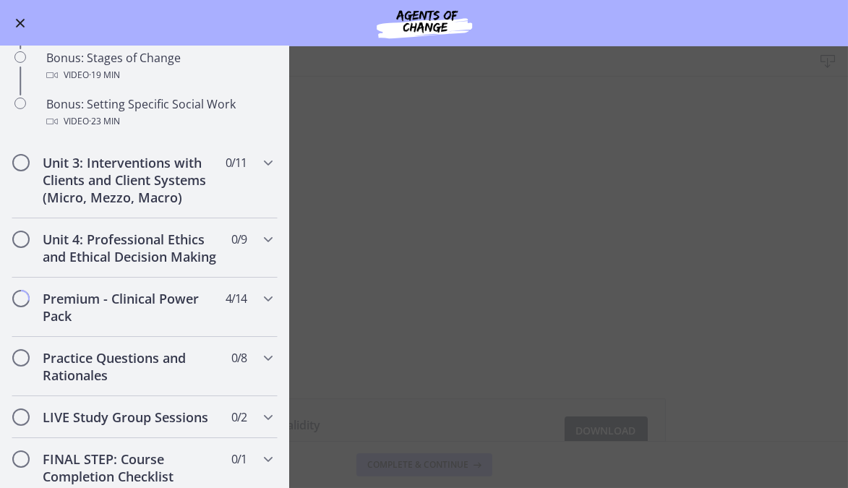
scroll to position [1256, 0]
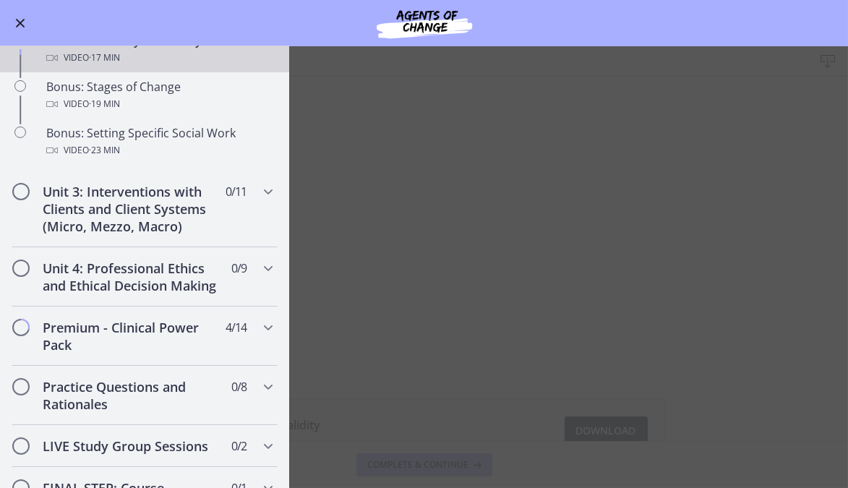
click at [20, 25] on button "Enable menu" at bounding box center [20, 22] width 17 height 17
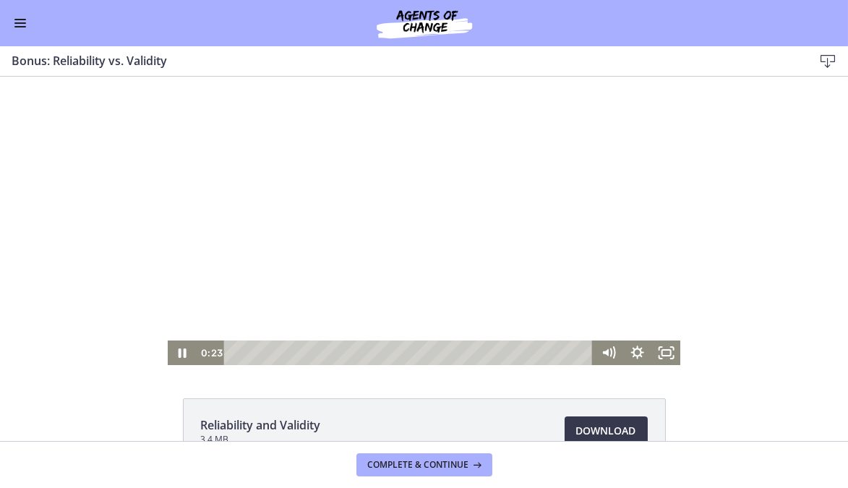
click at [368, 218] on div at bounding box center [424, 221] width 512 height 288
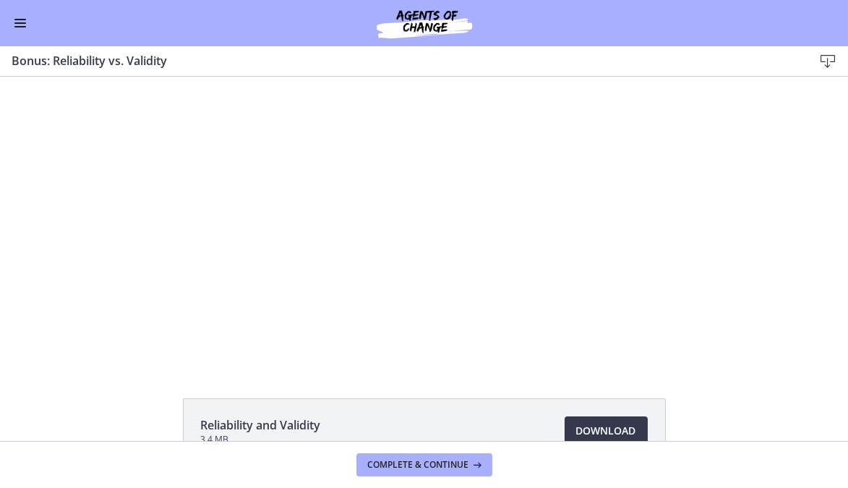
click at [22, 21] on button "Enable menu" at bounding box center [20, 22] width 17 height 17
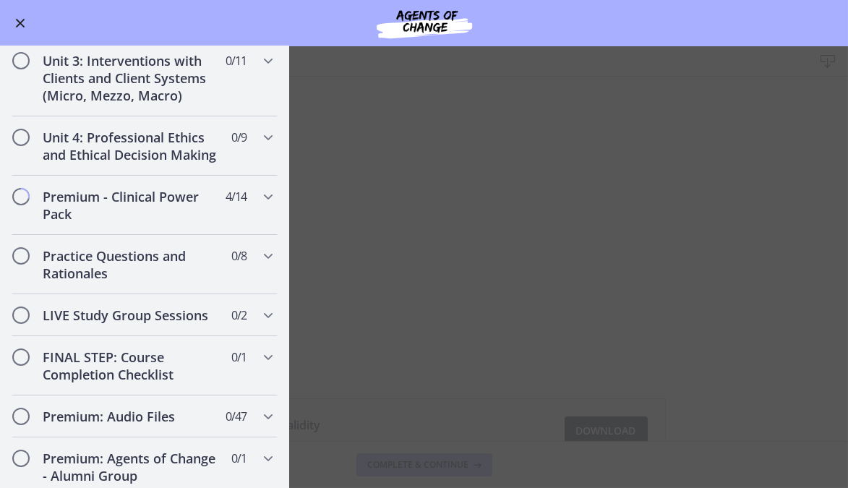
scroll to position [1392, 0]
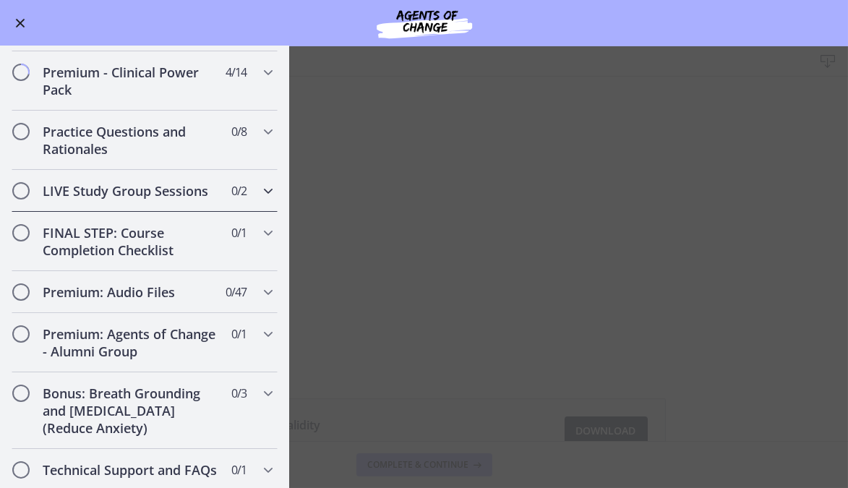
click at [249, 212] on div "LIVE Study Group Sessions 0 / 2 Completed" at bounding box center [145, 191] width 266 height 42
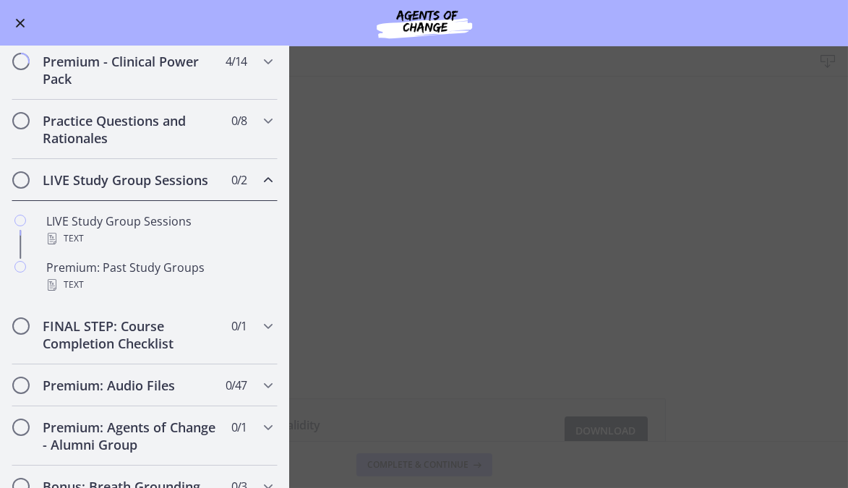
scroll to position [568, 0]
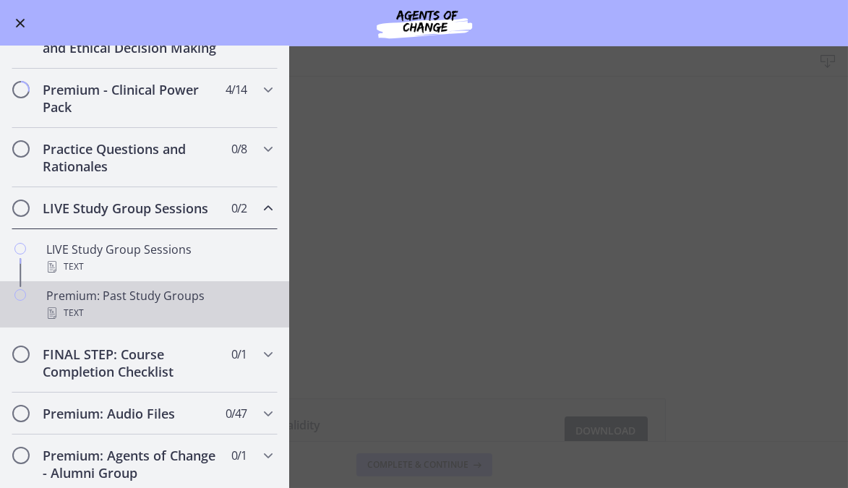
click at [145, 322] on div "Text" at bounding box center [159, 312] width 226 height 17
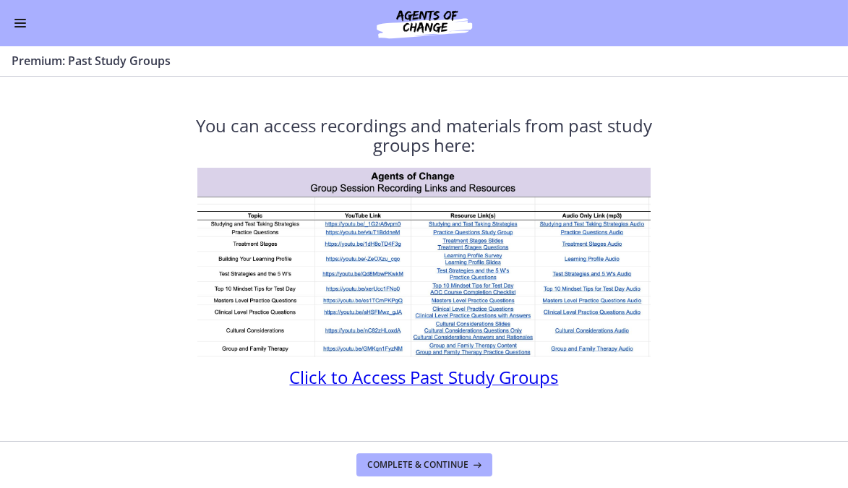
click at [434, 385] on span "Click to Access Past Study Groups" at bounding box center [424, 377] width 269 height 24
click at [22, 19] on span "Enable menu" at bounding box center [20, 19] width 12 height 1
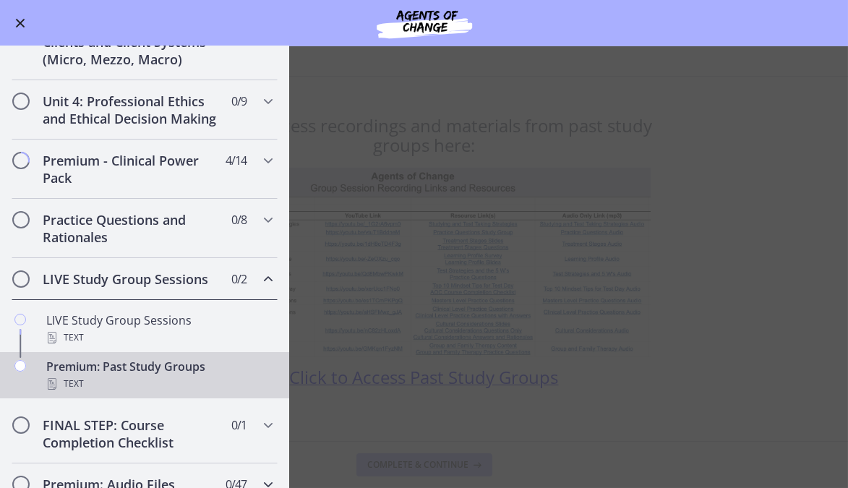
scroll to position [499, 0]
click at [81, 185] on h2 "Premium - Clinical Power Pack" at bounding box center [131, 167] width 176 height 35
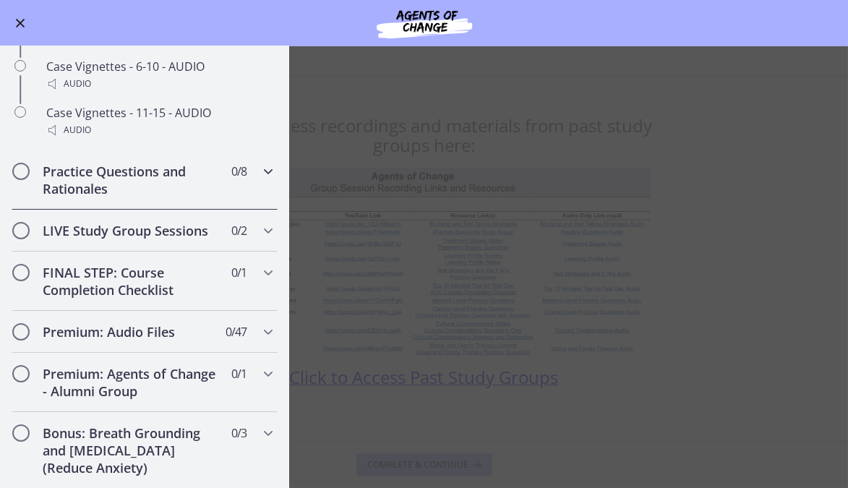
click at [72, 196] on h2 "Practice Questions and Rationales" at bounding box center [131, 180] width 176 height 35
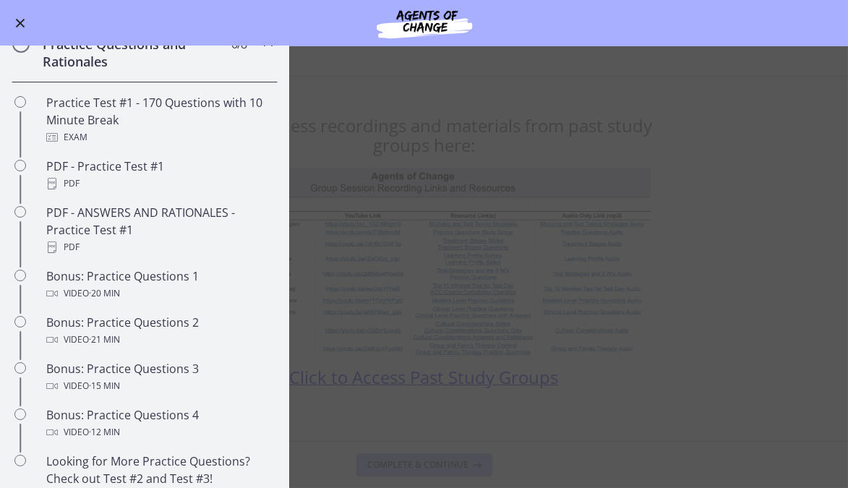
scroll to position [673, 0]
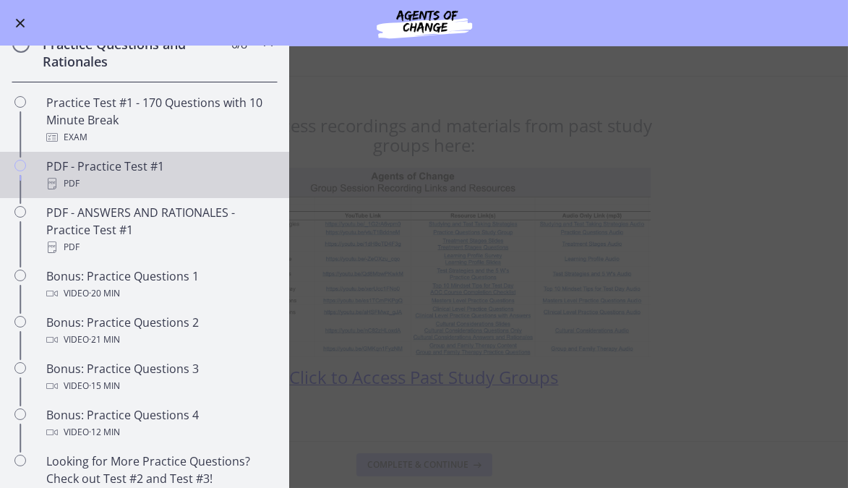
click at [65, 192] on div "PDF" at bounding box center [159, 183] width 226 height 17
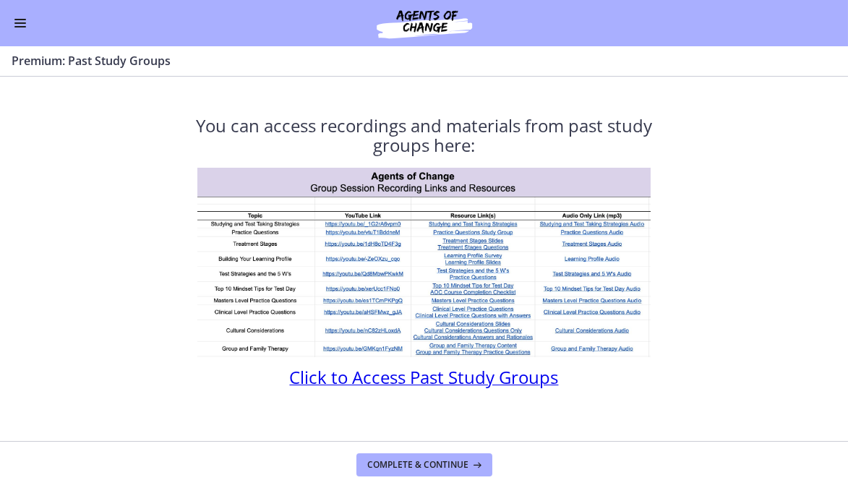
click at [21, 27] on span "Enable menu" at bounding box center [20, 26] width 12 height 1
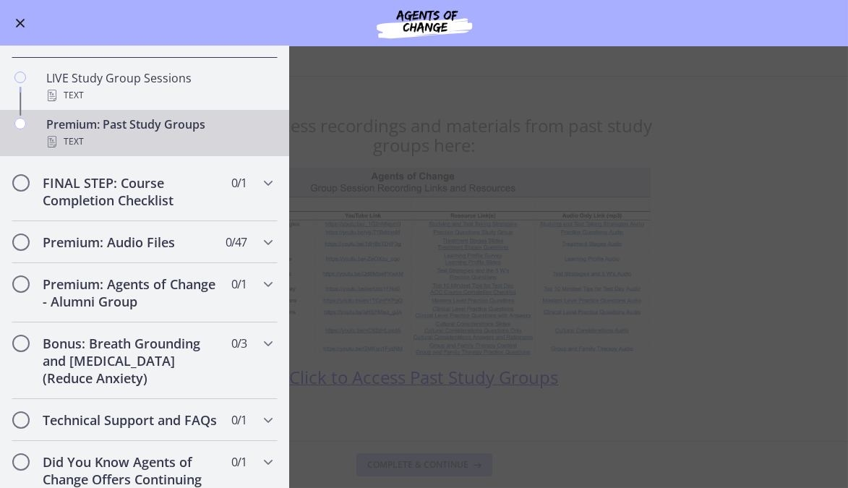
scroll to position [743, 0]
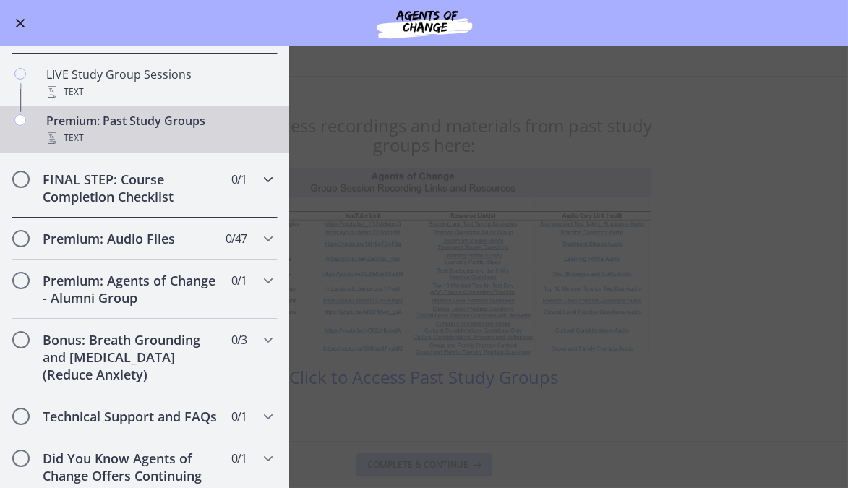
click at [84, 205] on h2 "FINAL STEP: Course Completion Checklist" at bounding box center [131, 188] width 176 height 35
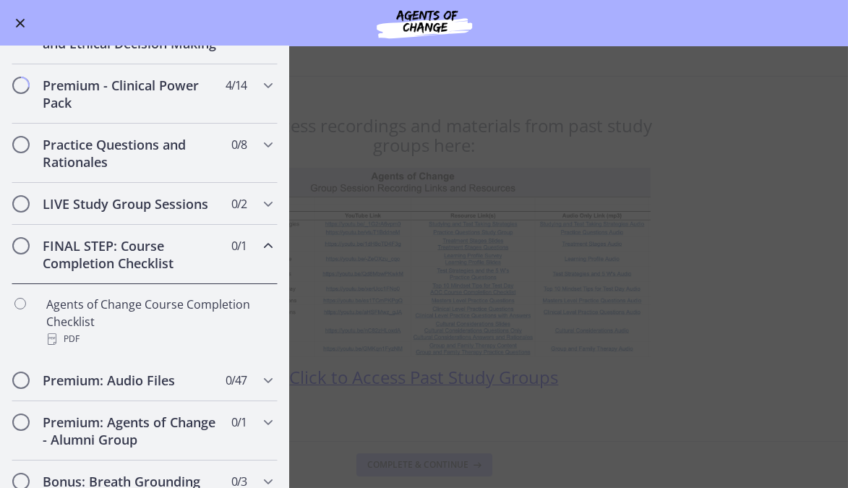
scroll to position [574, 0]
click at [79, 211] on h2 "LIVE Study Group Sessions" at bounding box center [131, 202] width 176 height 17
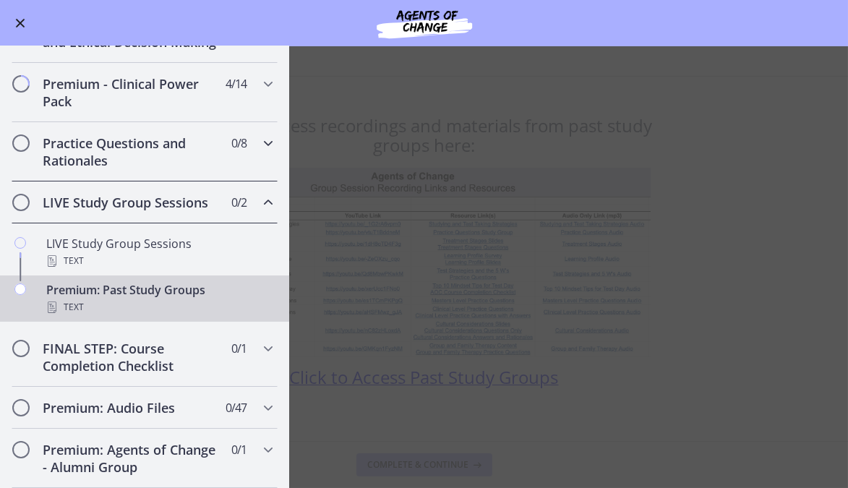
click at [68, 169] on h2 "Practice Questions and Rationales" at bounding box center [131, 151] width 176 height 35
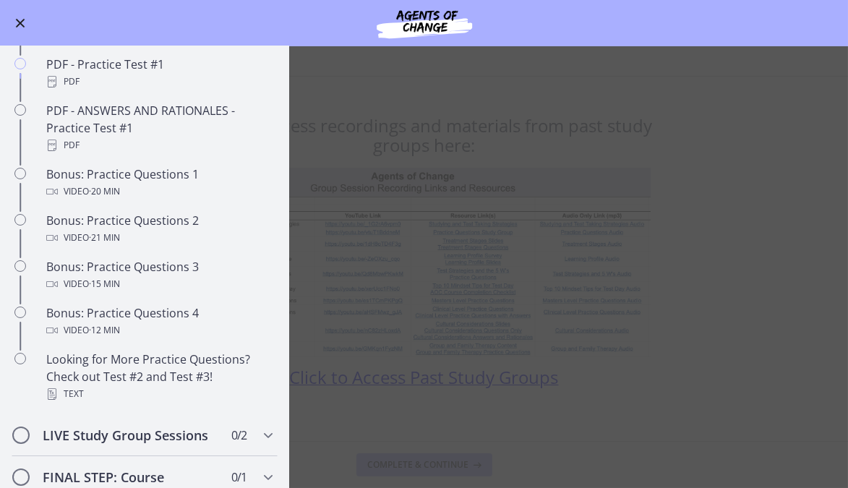
scroll to position [775, 0]
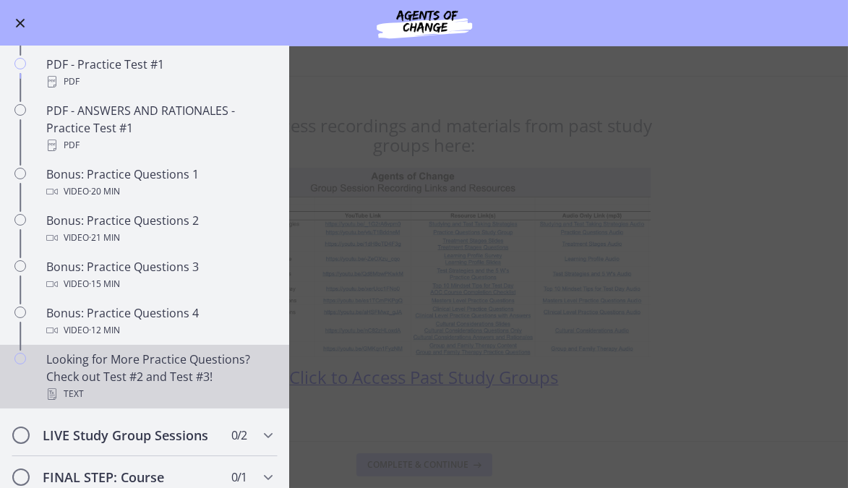
click at [83, 390] on div "Looking for More Practice Questions? Check out Test #2 and Test #3! Text" at bounding box center [159, 377] width 226 height 52
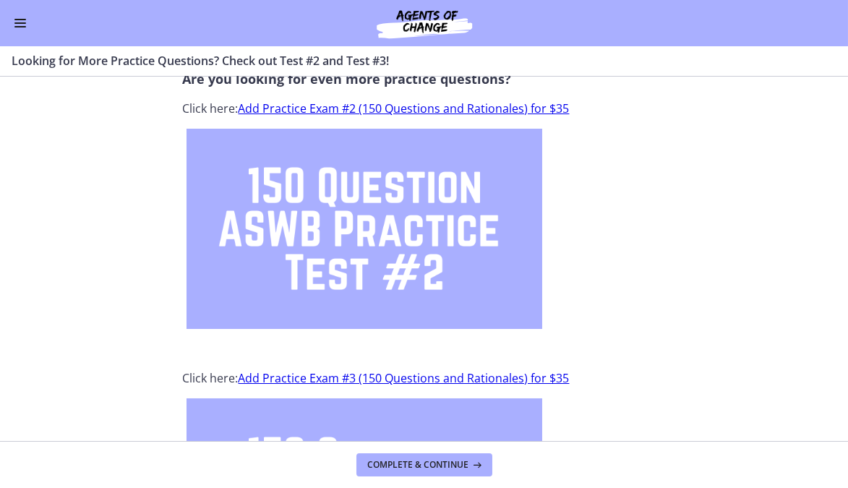
scroll to position [46, 0]
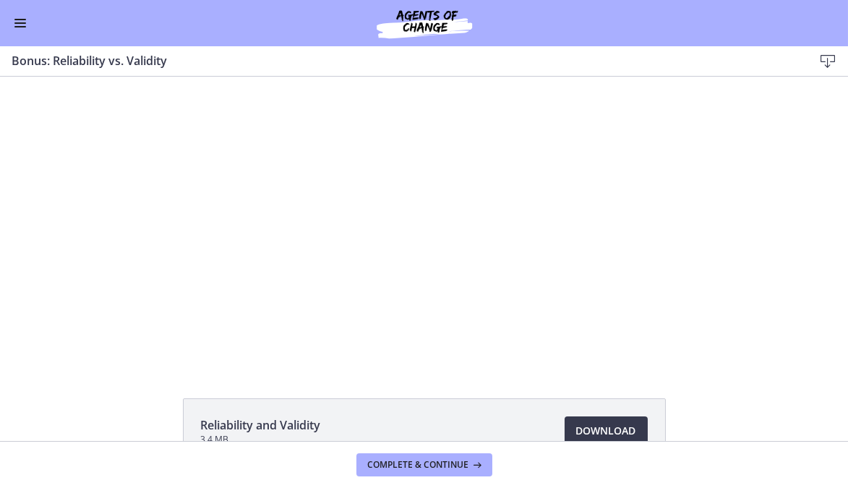
click at [20, 26] on span "Enable menu" at bounding box center [20, 26] width 12 height 1
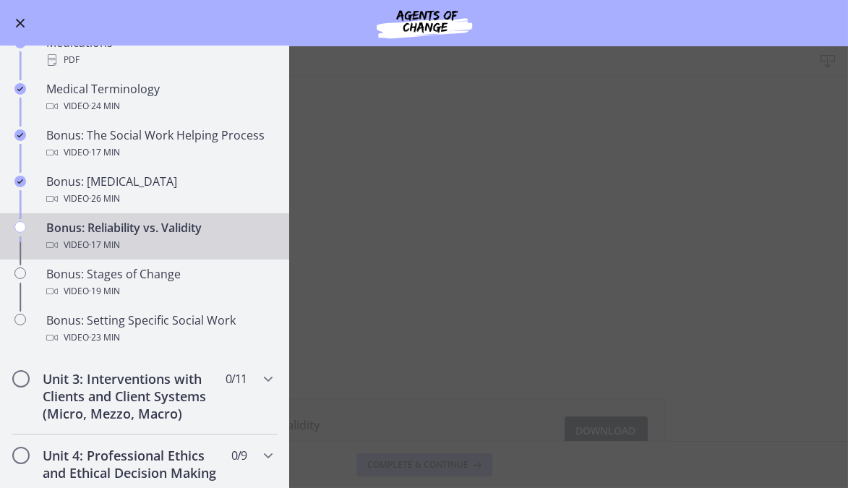
scroll to position [1070, 0]
click at [395, 321] on main "Bonus: Reliability vs. Validity Download Enable fullscreen Reliability and Vali…" at bounding box center [424, 267] width 848 height 442
click at [20, 23] on span "Enable menu" at bounding box center [20, 23] width 9 height 9
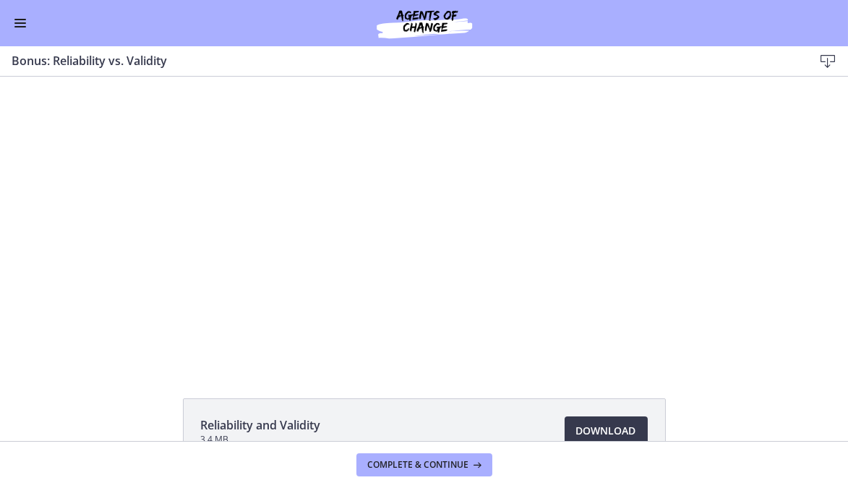
click at [372, 241] on div at bounding box center [424, 221] width 512 height 288
click at [168, 77] on button "Play Video: cls55igrkbac72sj7790.mp4" at bounding box center [168, 77] width 1 height 1
click at [168, 77] on button "Pause: cls55igrkbac72sj7790.mp4" at bounding box center [168, 77] width 1 height 1
click at [168, 77] on button "Play Video: cls55igrkbac72sj7790.mp4" at bounding box center [168, 77] width 1 height 1
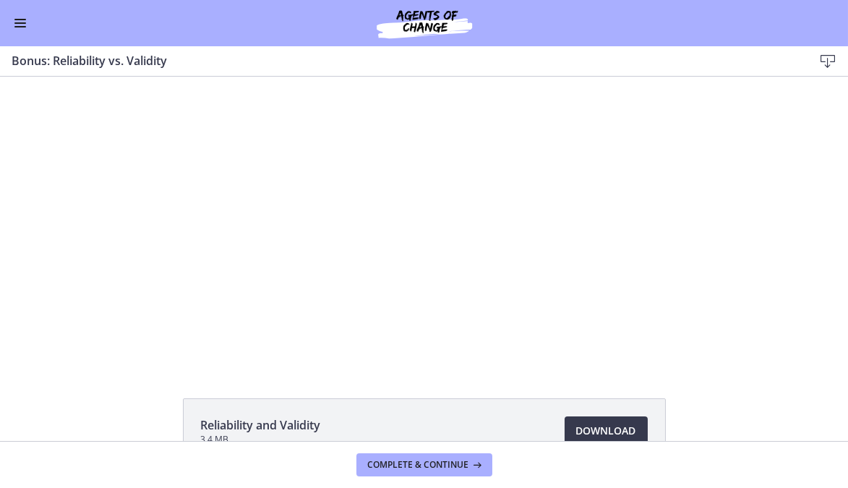
click at [168, 77] on button "Pause: cls55igrkbac72sj7790.mp4" at bounding box center [168, 77] width 1 height 1
click at [168, 77] on button "Play Video: cls55igrkbac72sj7790.mp4" at bounding box center [168, 77] width 1 height 1
click at [168, 77] on button "Pause: cls55igrkbac72sj7790.mp4" at bounding box center [168, 77] width 1 height 1
click at [168, 77] on button "Play Video: cls55igrkbac72sj7790.mp4" at bounding box center [168, 77] width 1 height 1
click at [168, 77] on button "Pause: cls55igrkbac72sj7790.mp4" at bounding box center [168, 77] width 1 height 1
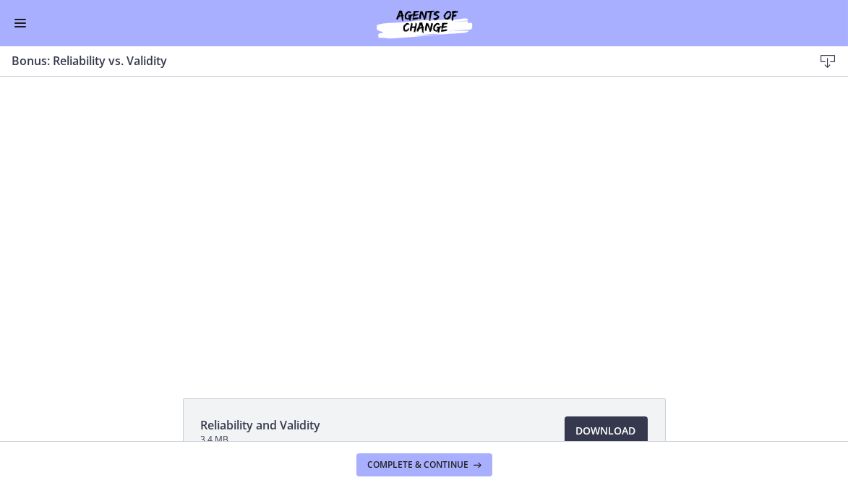
click at [168, 77] on button "Play Video: cls55igrkbac72sj7790.mp4" at bounding box center [168, 77] width 1 height 1
click at [168, 77] on button "Pause: cls55igrkbac72sj7790.mp4" at bounding box center [168, 77] width 1 height 1
click at [168, 77] on button "Play Video: cls55igrkbac72sj7790.mp4" at bounding box center [168, 77] width 1 height 1
click at [168, 77] on button "Pause: cls55igrkbac72sj7790.mp4" at bounding box center [168, 77] width 1 height 1
click at [168, 77] on button "Play Video: cls55igrkbac72sj7790.mp4" at bounding box center [168, 77] width 1 height 1
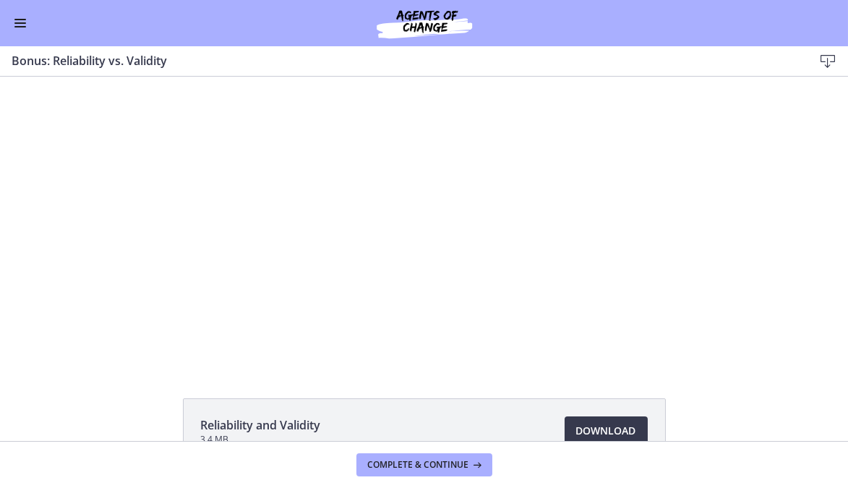
click at [27, 21] on button "Enable menu" at bounding box center [20, 22] width 17 height 17
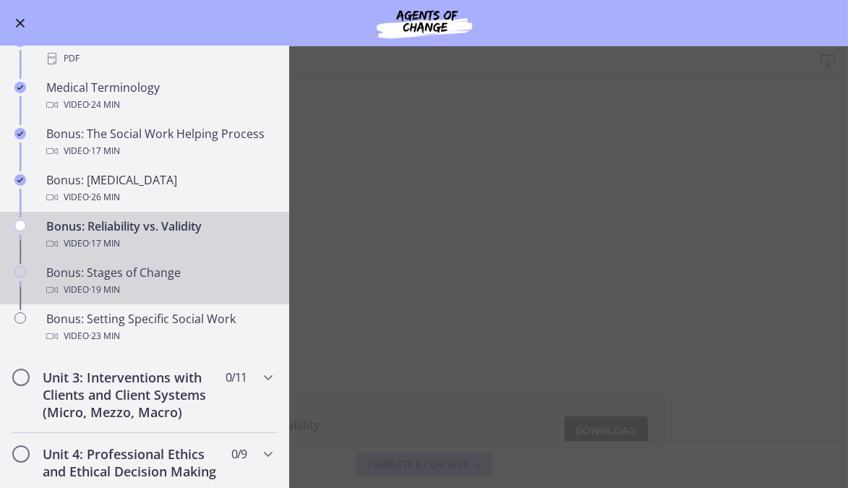
click at [110, 299] on span "· 19 min" at bounding box center [104, 289] width 31 height 17
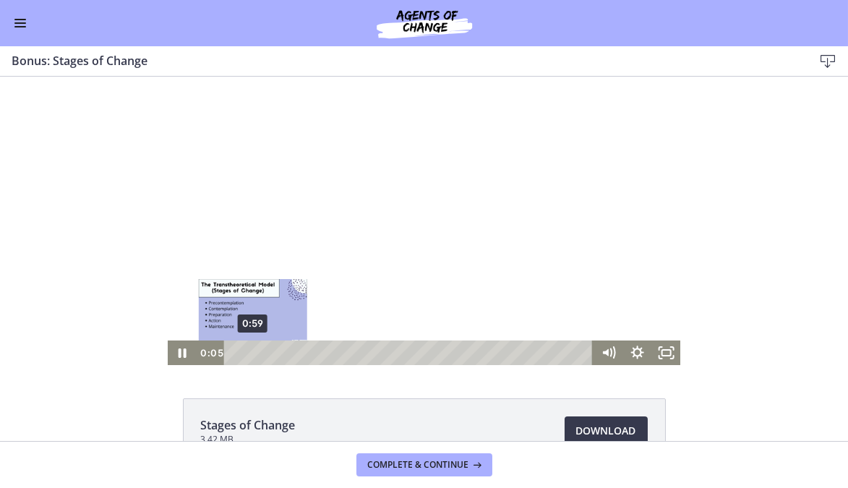
click at [247, 351] on div "0:59" at bounding box center [410, 352] width 352 height 25
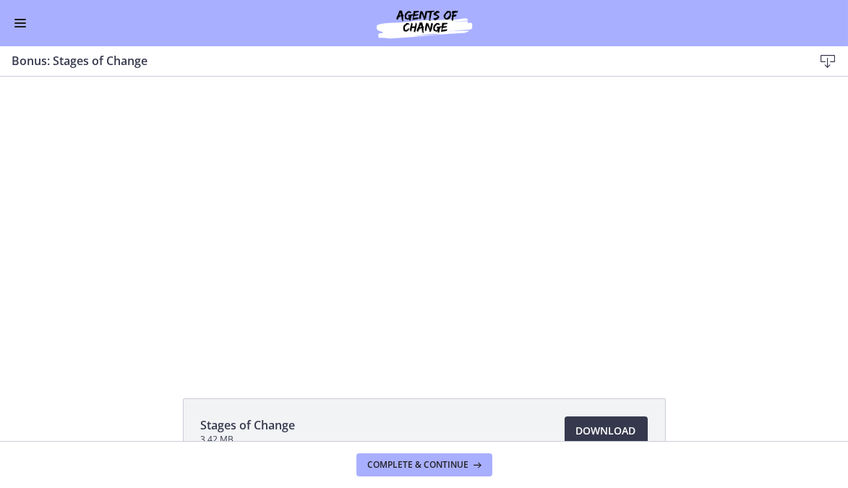
click at [22, 20] on button "Enable menu" at bounding box center [20, 22] width 17 height 17
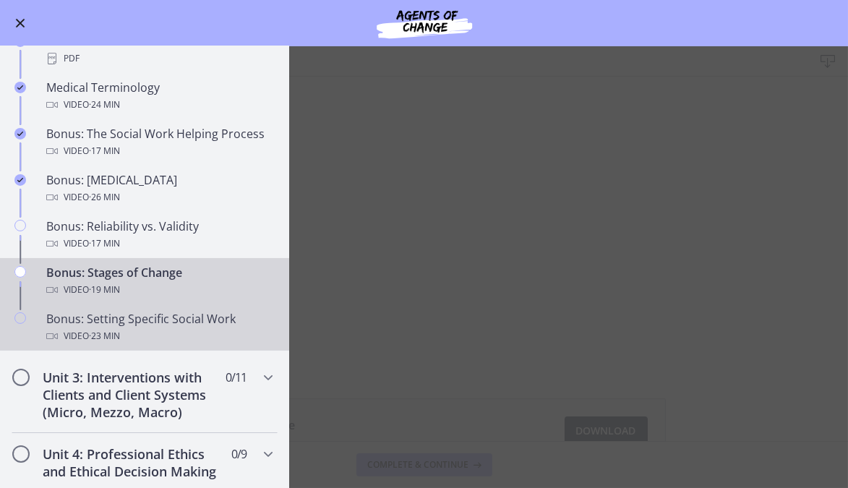
click at [105, 345] on span "· 23 min" at bounding box center [104, 335] width 31 height 17
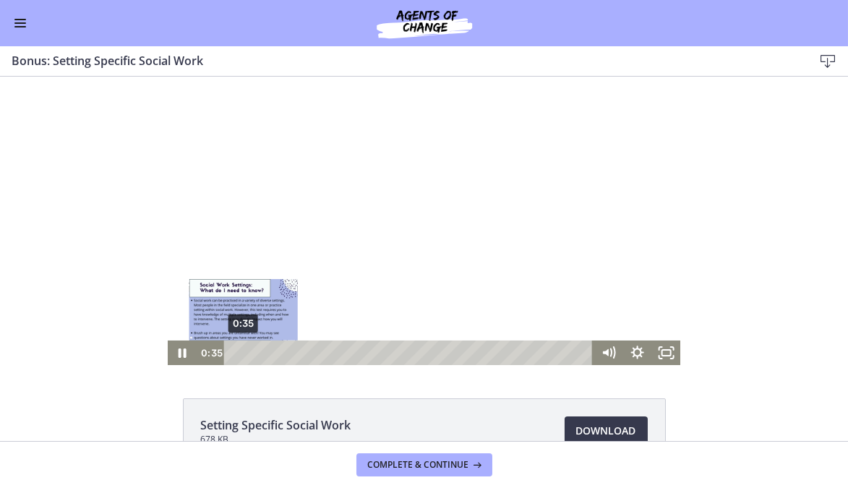
click at [238, 351] on div "0:35" at bounding box center [410, 352] width 352 height 25
click at [246, 353] on div "1:07" at bounding box center [410, 352] width 352 height 25
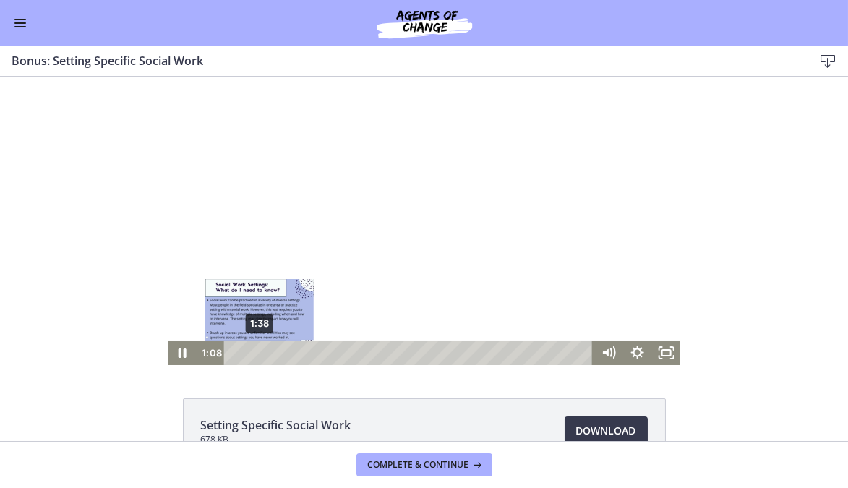
click at [254, 353] on div "1:38" at bounding box center [410, 352] width 352 height 25
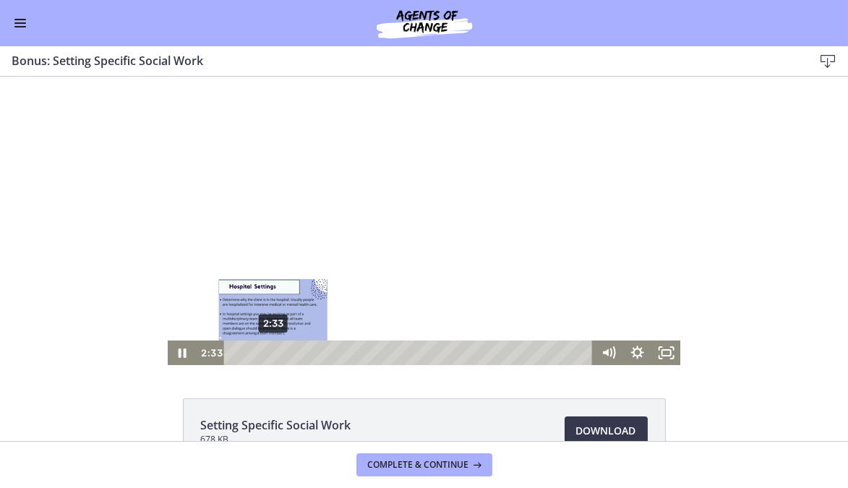
click at [267, 355] on div "2:33" at bounding box center [410, 352] width 352 height 25
click at [275, 356] on div "3:05" at bounding box center [410, 352] width 352 height 25
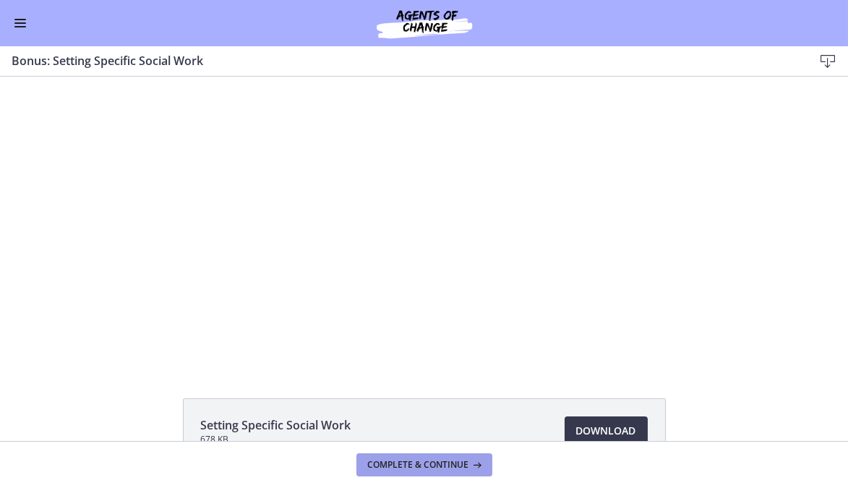
click at [422, 463] on span "Complete & continue" at bounding box center [418, 465] width 101 height 12
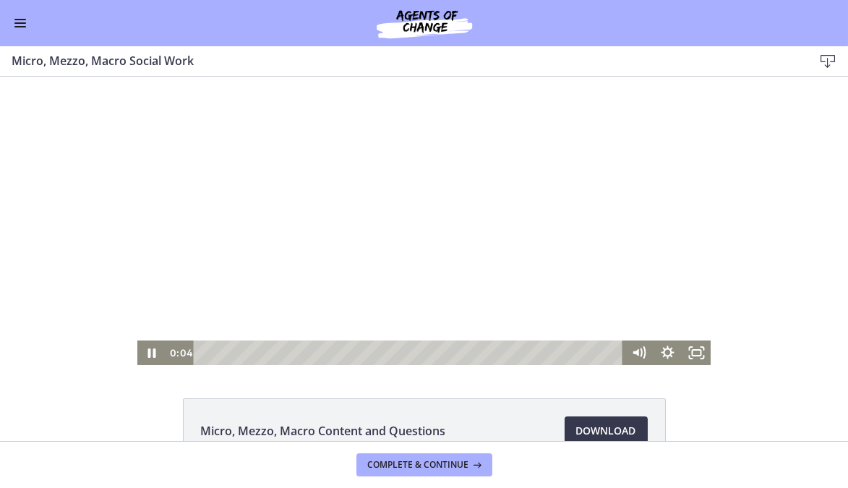
click at [382, 238] on div at bounding box center [423, 221] width 573 height 288
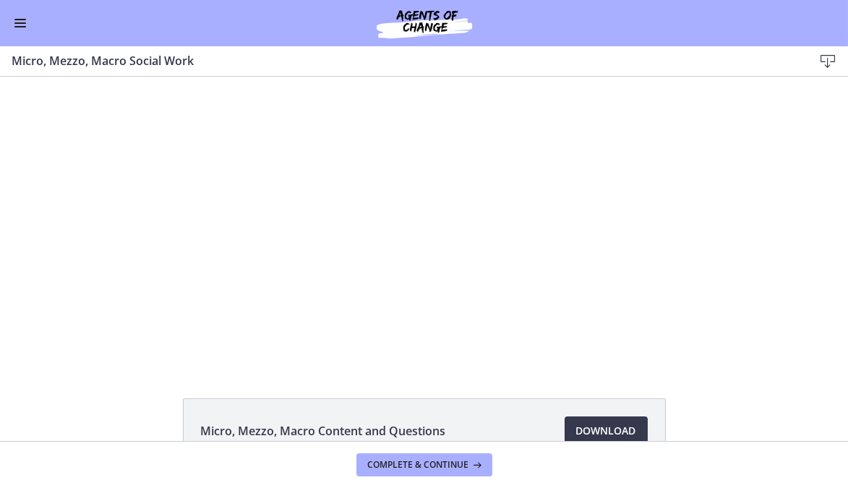
click at [21, 18] on button "Enable menu" at bounding box center [20, 22] width 17 height 17
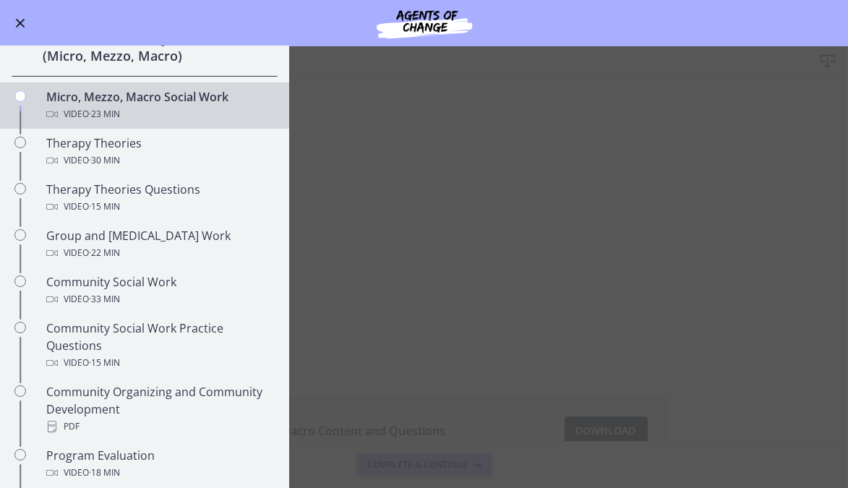
scroll to position [502, 0]
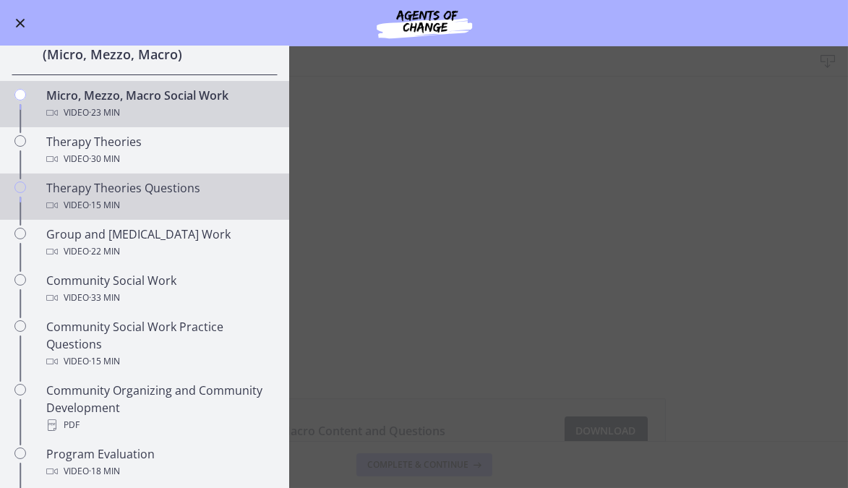
click at [101, 207] on span "· 15 min" at bounding box center [104, 205] width 31 height 17
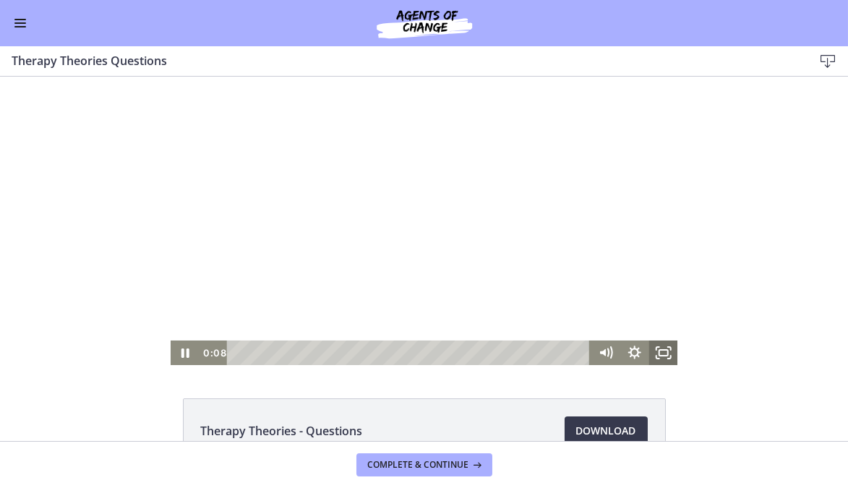
click at [656, 356] on icon "Fullscreen" at bounding box center [662, 352] width 29 height 25
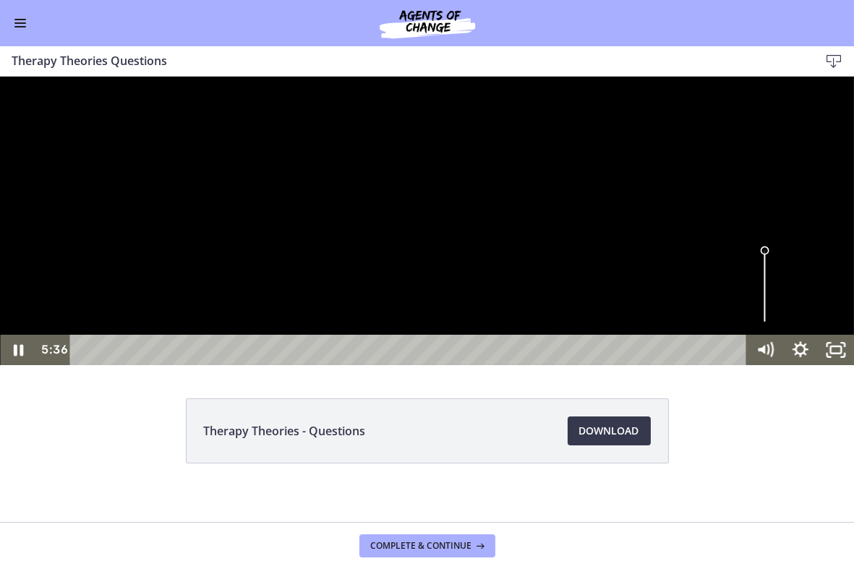
click at [308, 364] on div "Click for sound @keyframes VOLUME_SMALL_WAVE_FLASH { 0% { opacity: 0; } 33% { o…" at bounding box center [427, 220] width 854 height 288
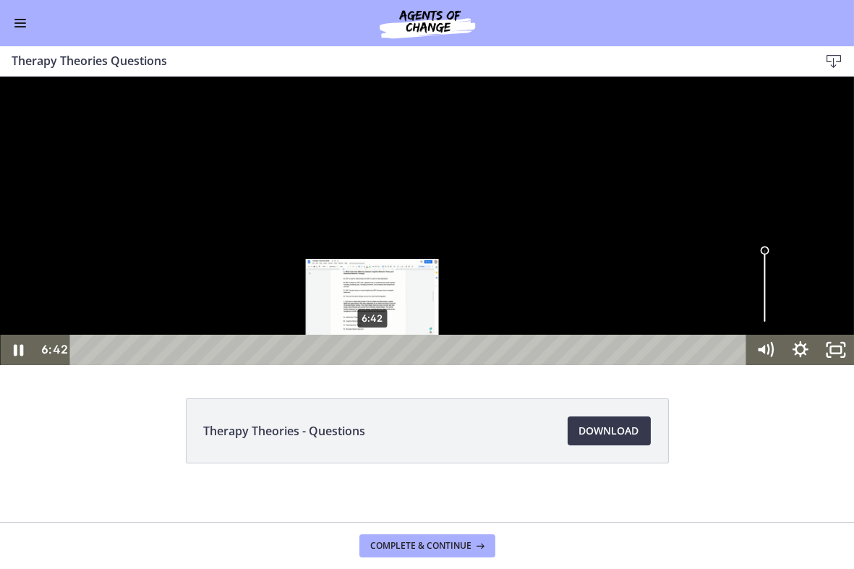
click at [373, 364] on div "6:42" at bounding box center [410, 349] width 655 height 30
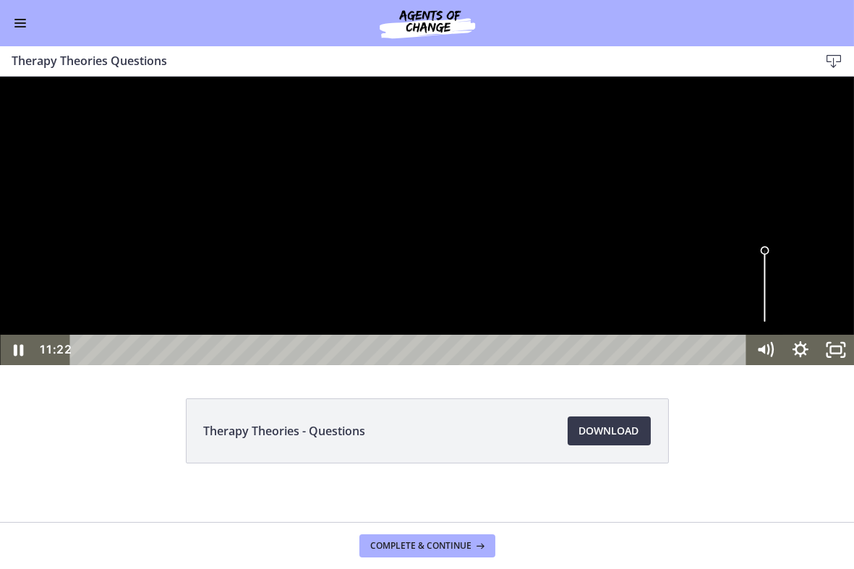
click at [391, 364] on div at bounding box center [427, 220] width 854 height 288
click at [685, 364] on div "Click for sound @keyframes VOLUME_SMALL_WAVE_FLASH { 0% { opacity: 0; } 33% { o…" at bounding box center [427, 220] width 854 height 288
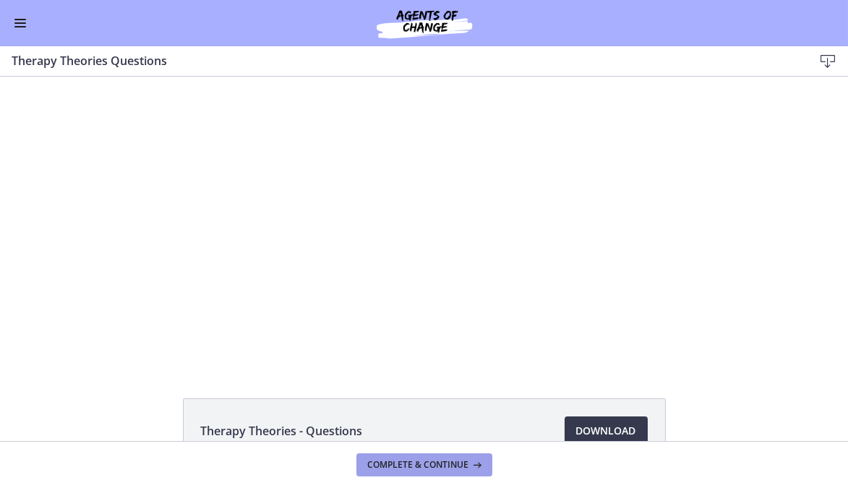
click at [437, 463] on span "Complete & continue" at bounding box center [418, 465] width 101 height 12
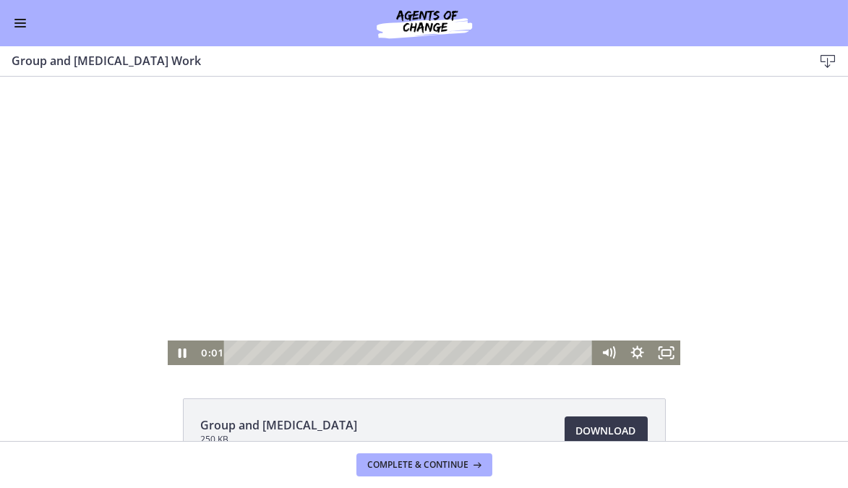
click at [415, 119] on div at bounding box center [424, 221] width 512 height 288
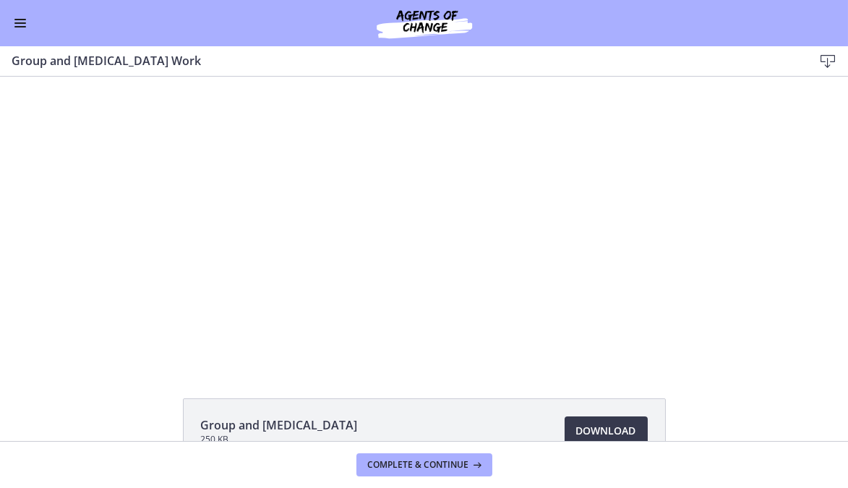
click at [17, 17] on button "Enable menu" at bounding box center [20, 22] width 17 height 17
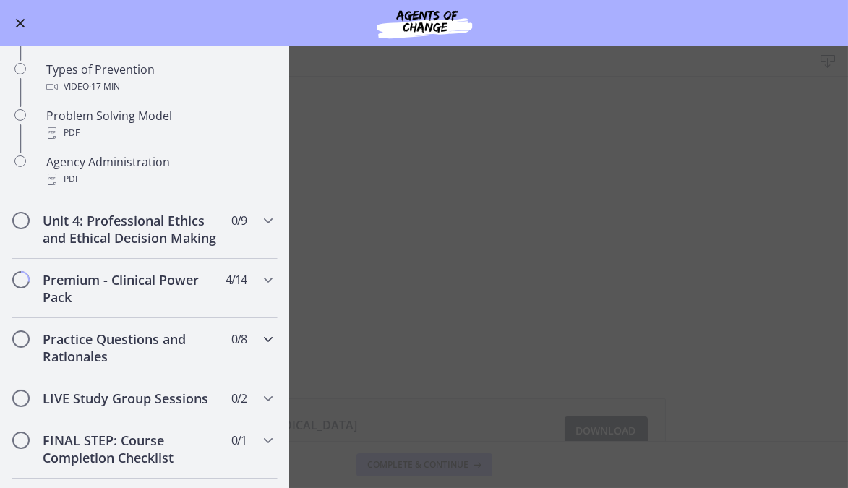
scroll to position [944, 0]
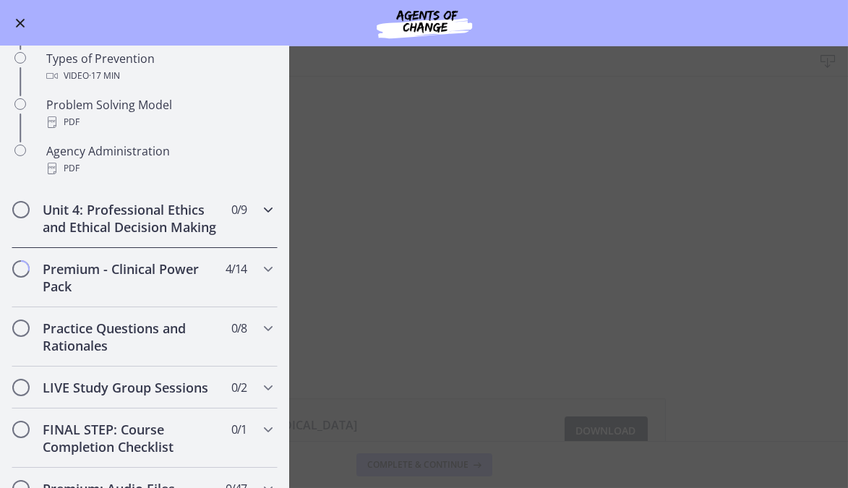
click at [150, 236] on h2 "Unit 4: Professional Ethics and Ethical Decision Making" at bounding box center [131, 218] width 176 height 35
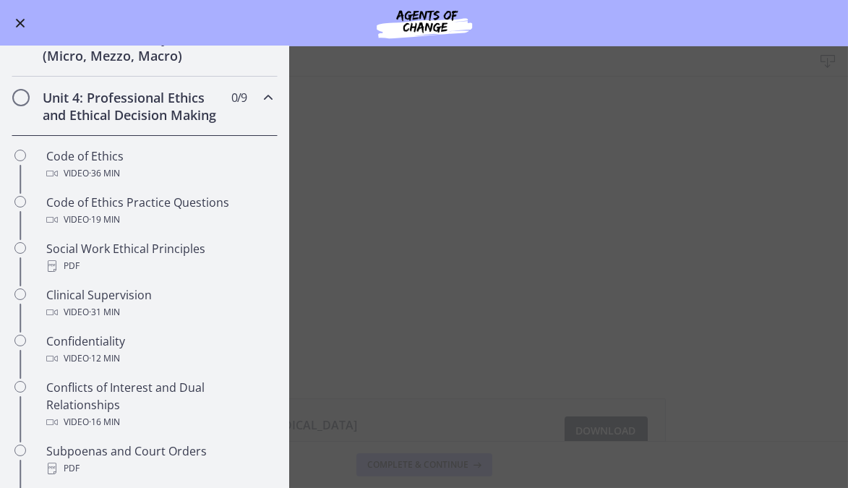
scroll to position [452, 0]
